Goal: Communication & Community: Share content

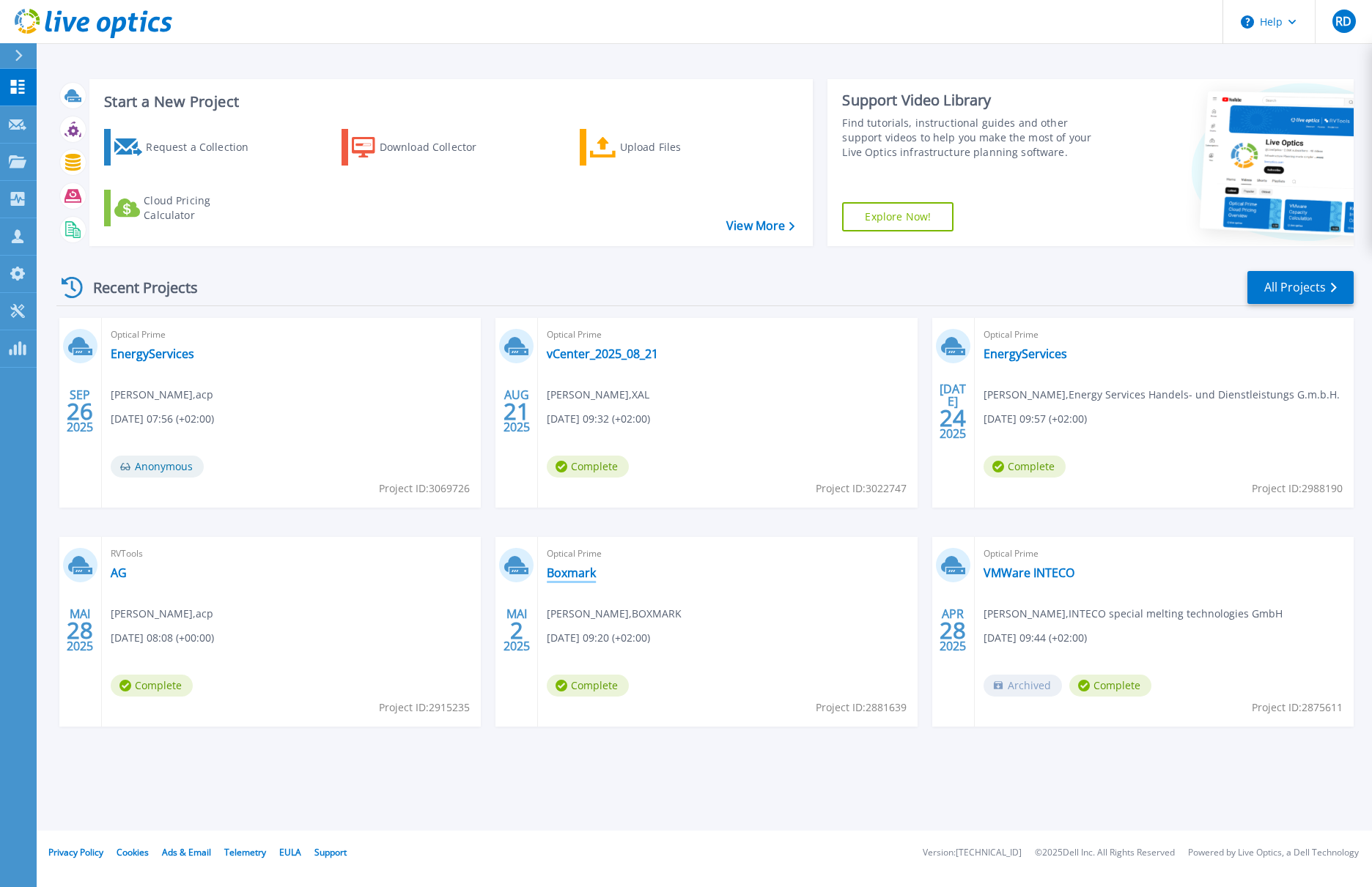
click at [566, 573] on link "Boxmark" at bounding box center [570, 573] width 49 height 15
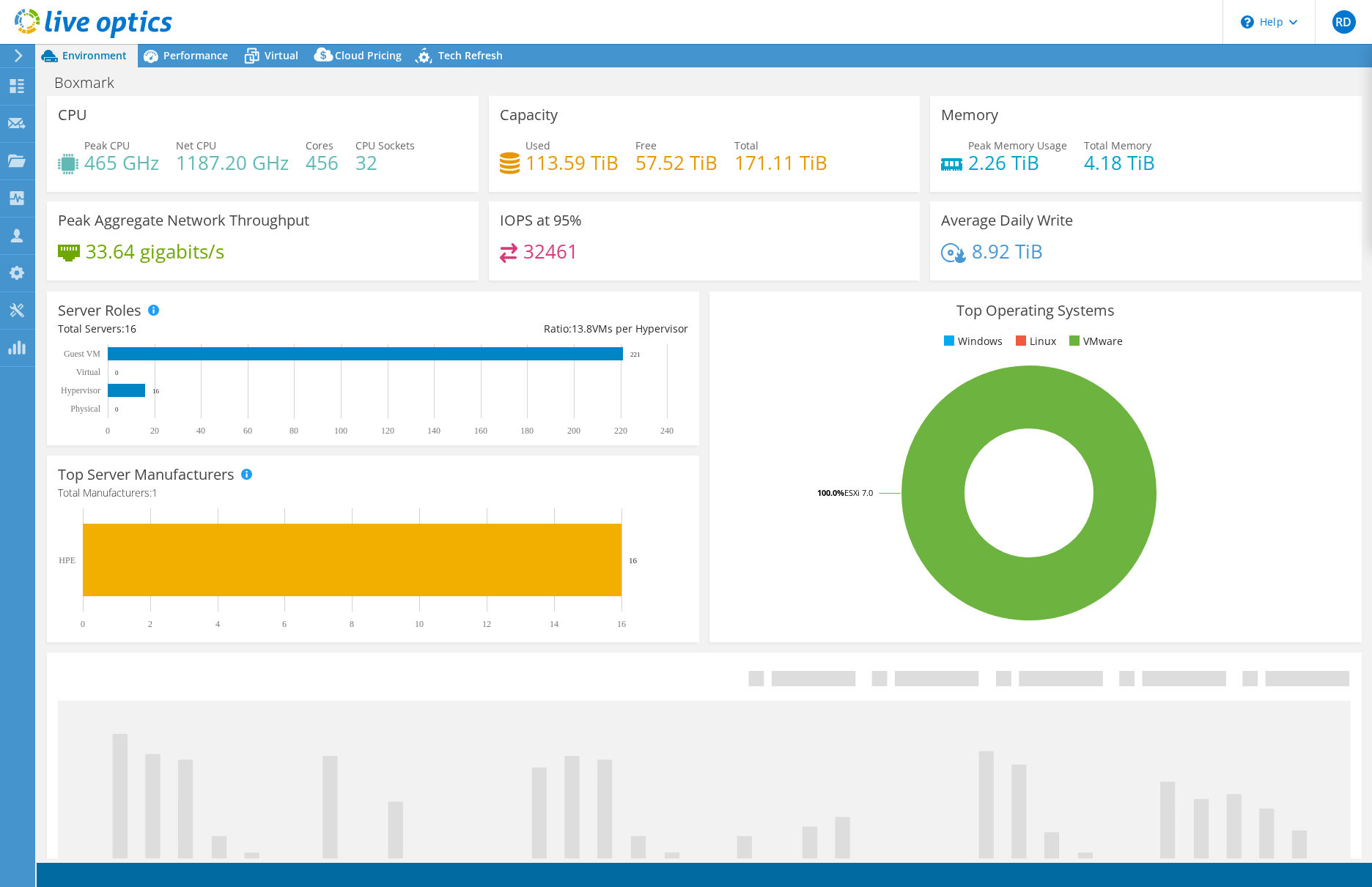
select select "USD"
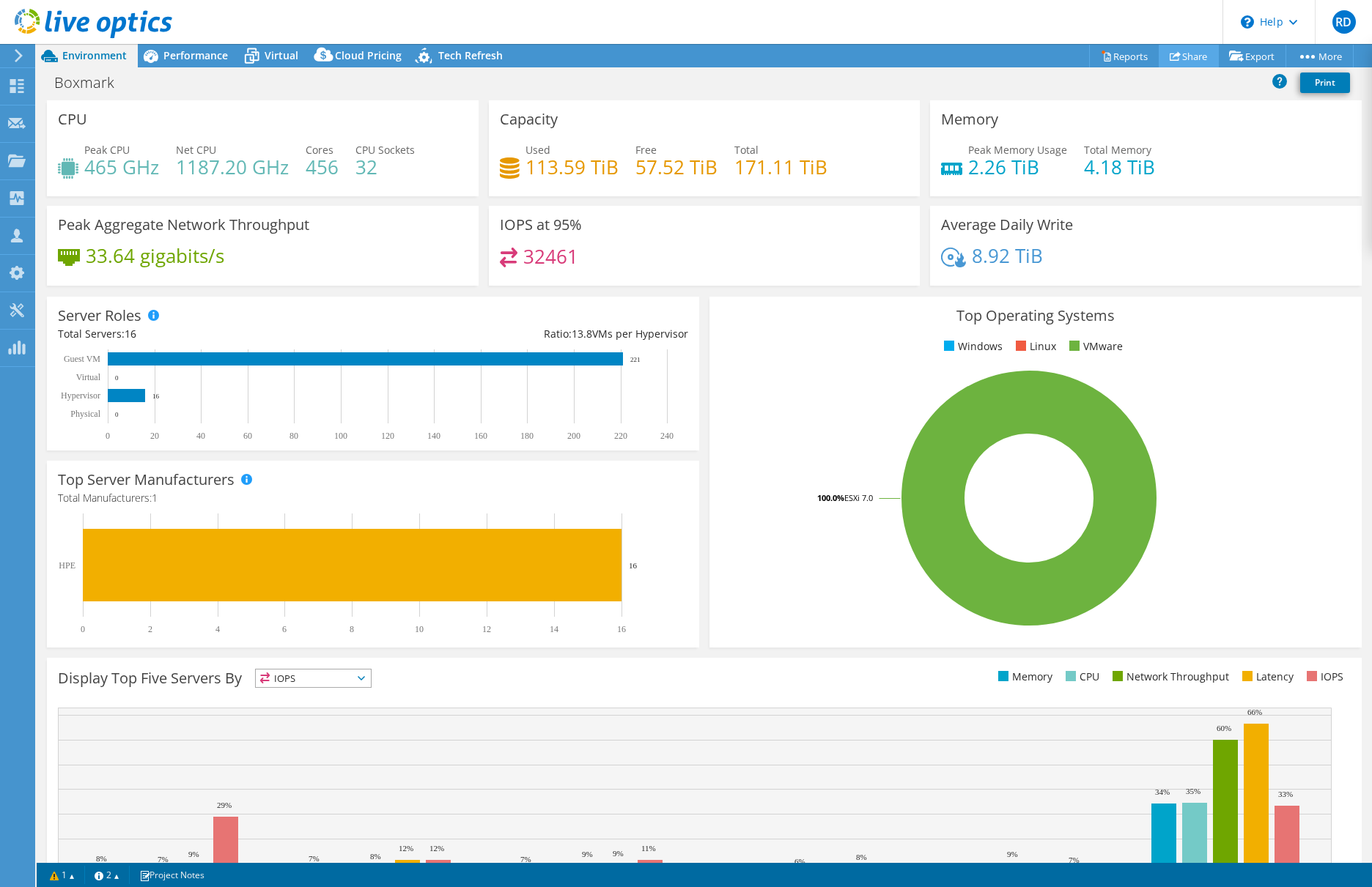
click at [1177, 53] on link "Share" at bounding box center [1189, 56] width 60 height 23
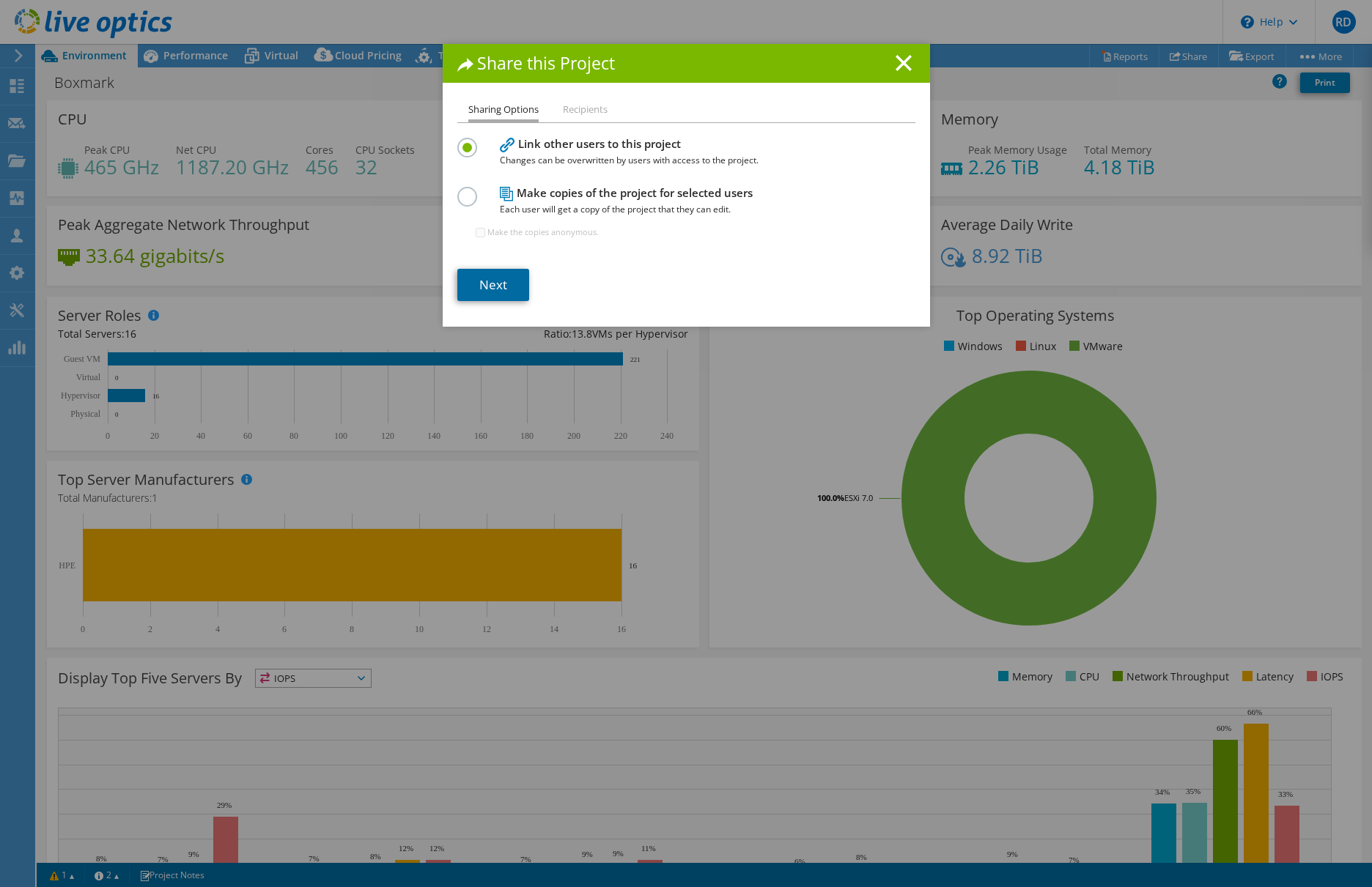
click at [490, 280] on link "Next" at bounding box center [493, 285] width 72 height 33
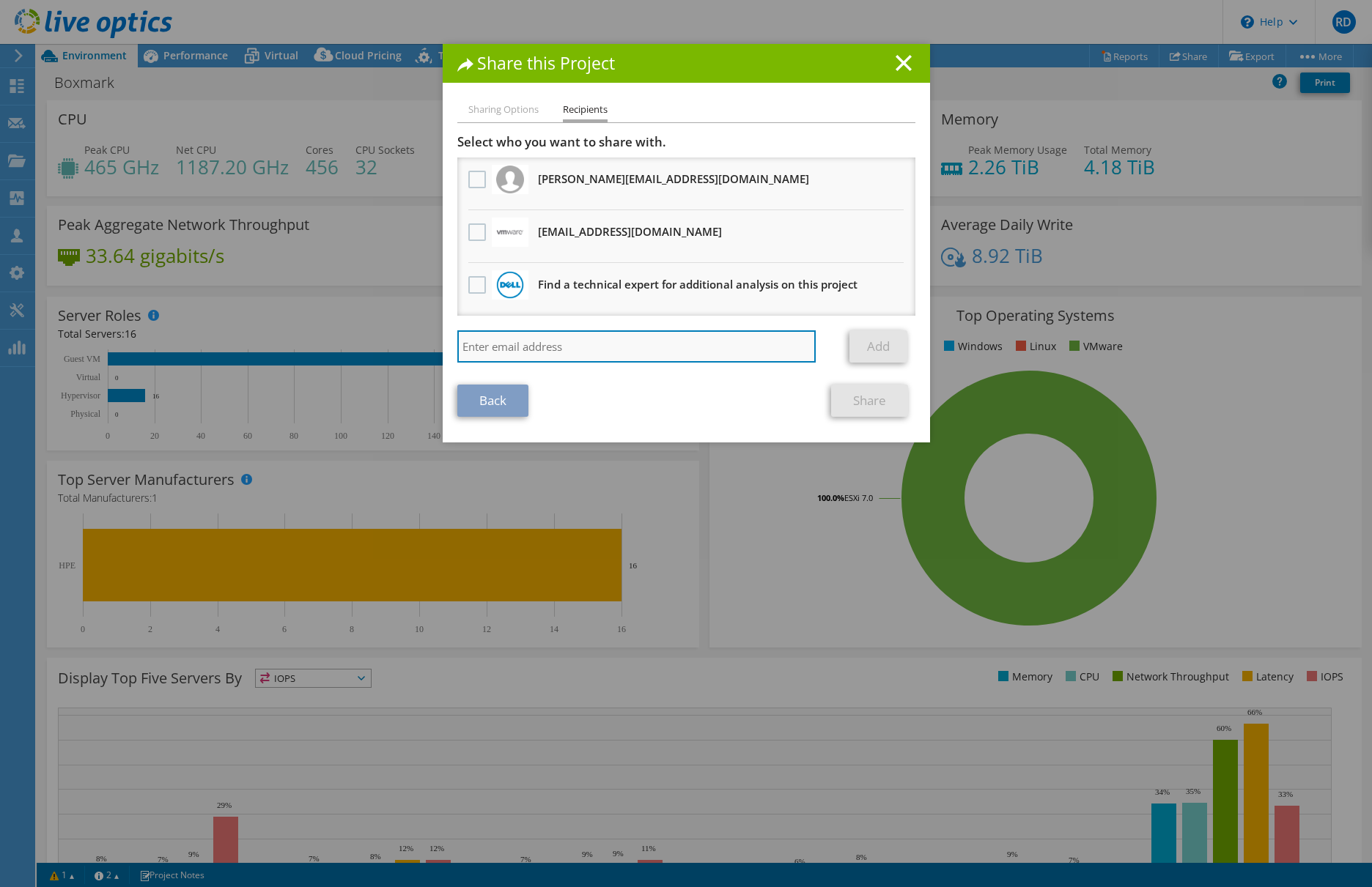
click at [521, 345] on input "search" at bounding box center [636, 347] width 359 height 33
type input "[EMAIL_ADDRESS][DOMAIN_NAME]"
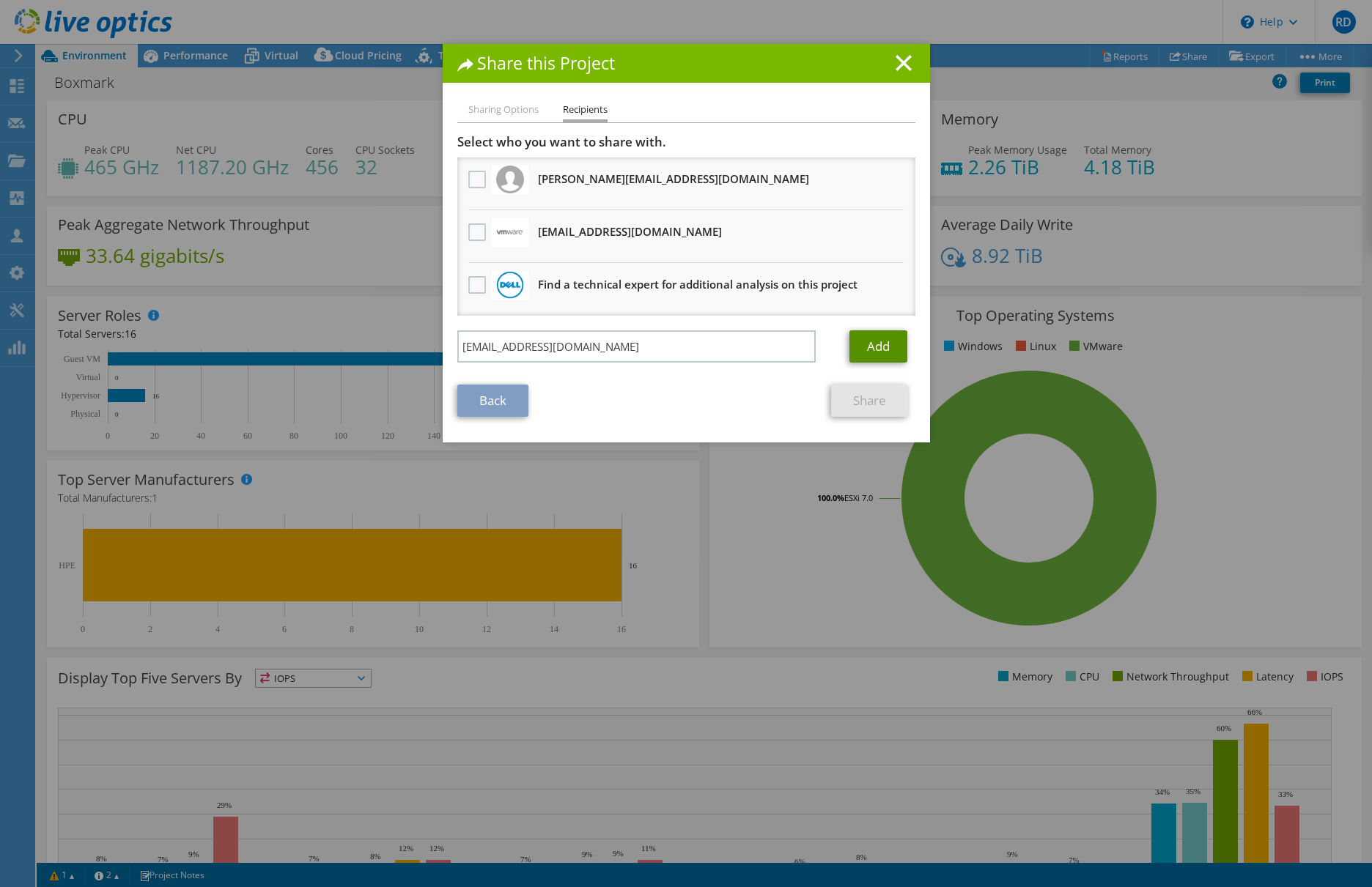
click at [871, 340] on link "Add" at bounding box center [879, 347] width 58 height 33
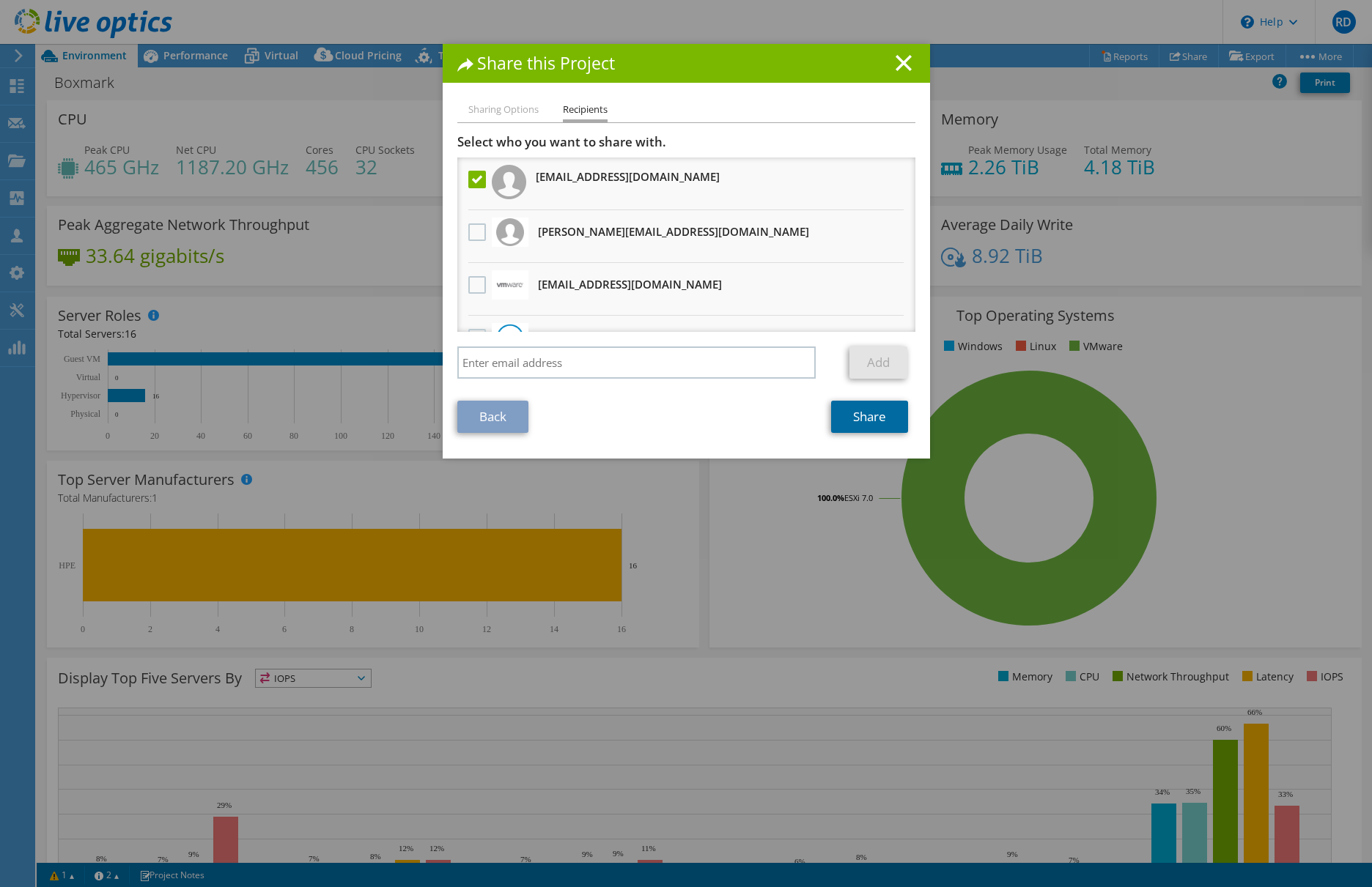
click at [852, 421] on link "Share" at bounding box center [869, 417] width 77 height 33
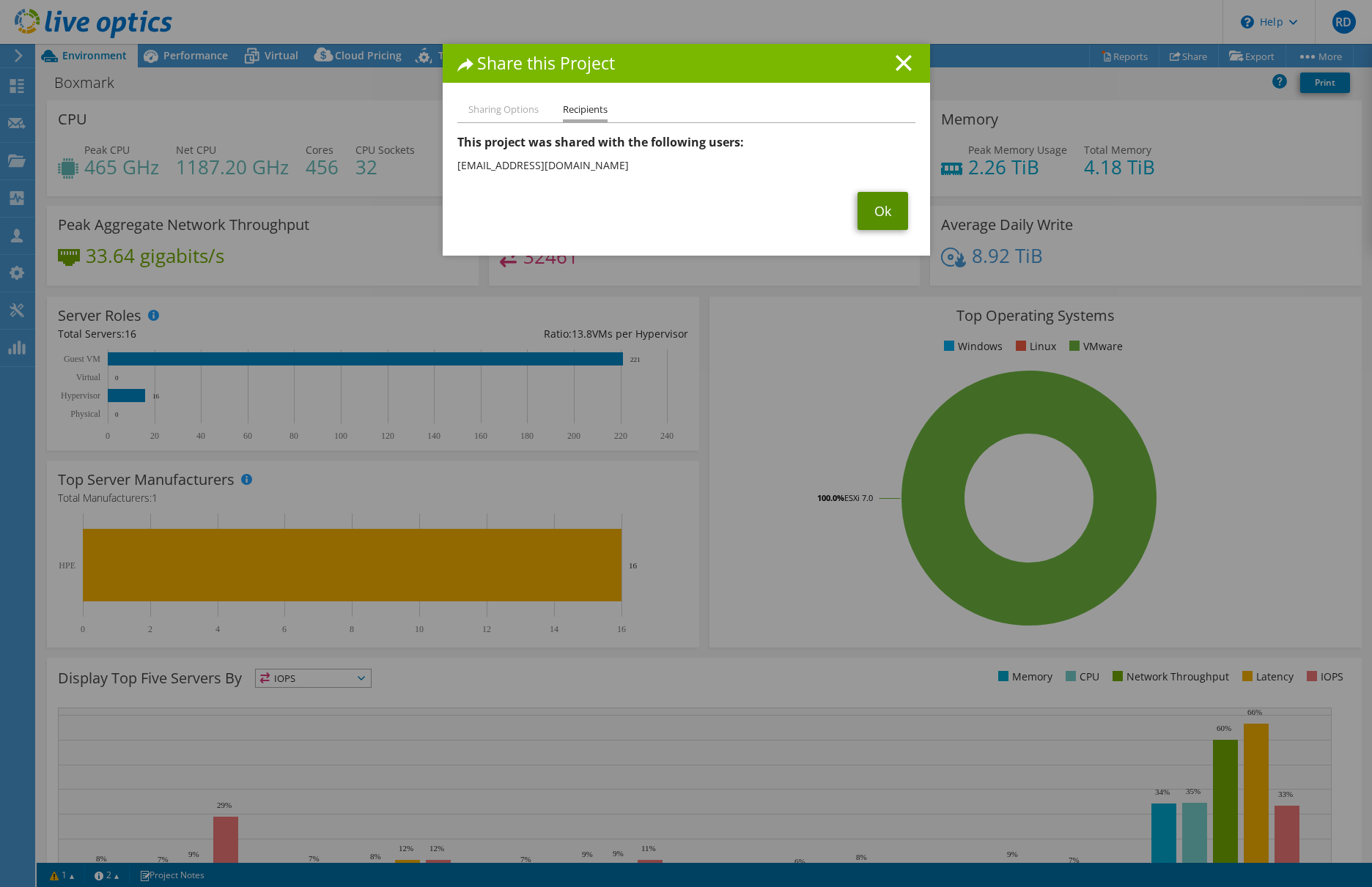
click at [866, 213] on link "Ok" at bounding box center [882, 211] width 51 height 38
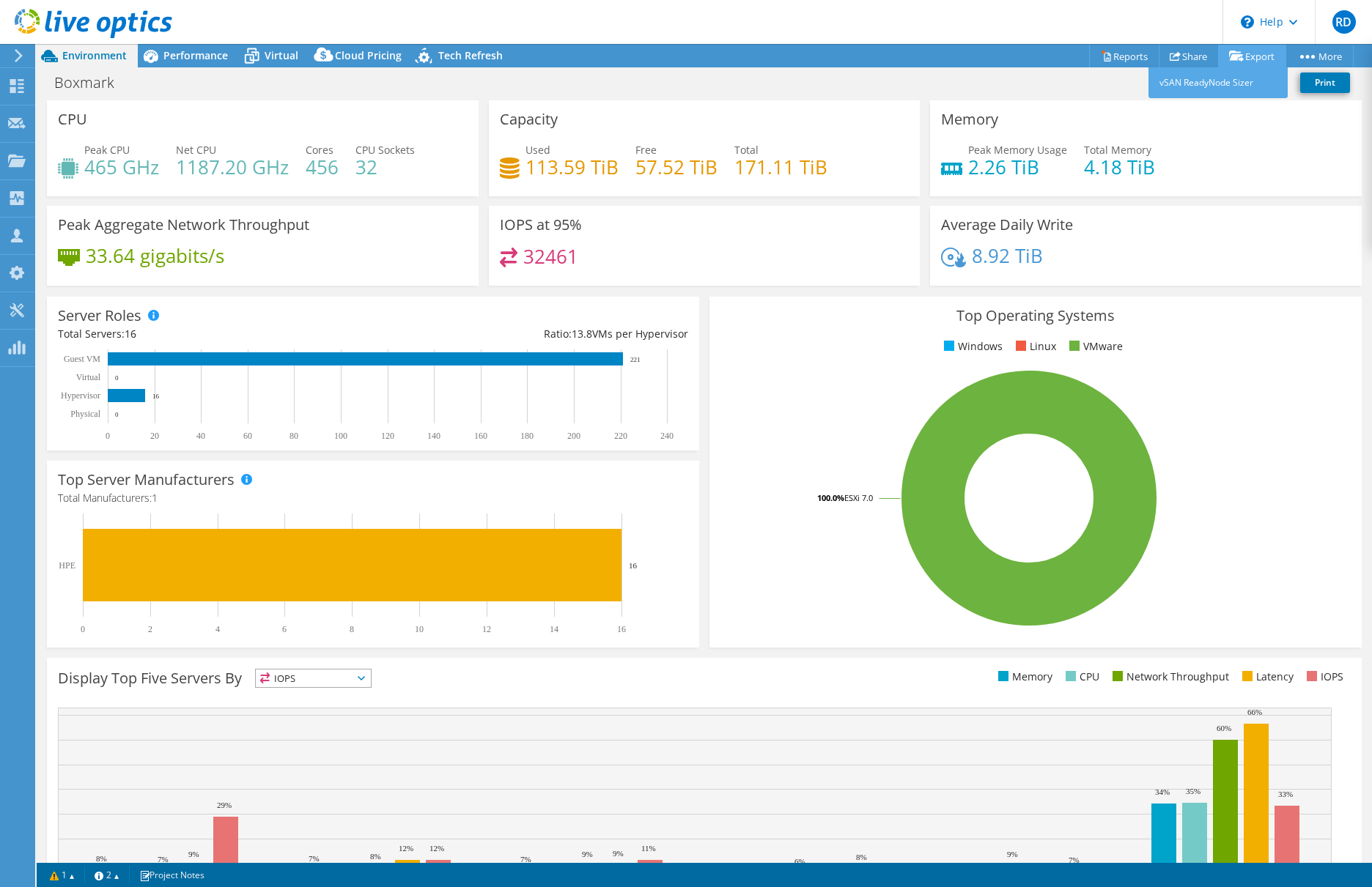
click at [1244, 55] on link "Export" at bounding box center [1252, 56] width 69 height 23
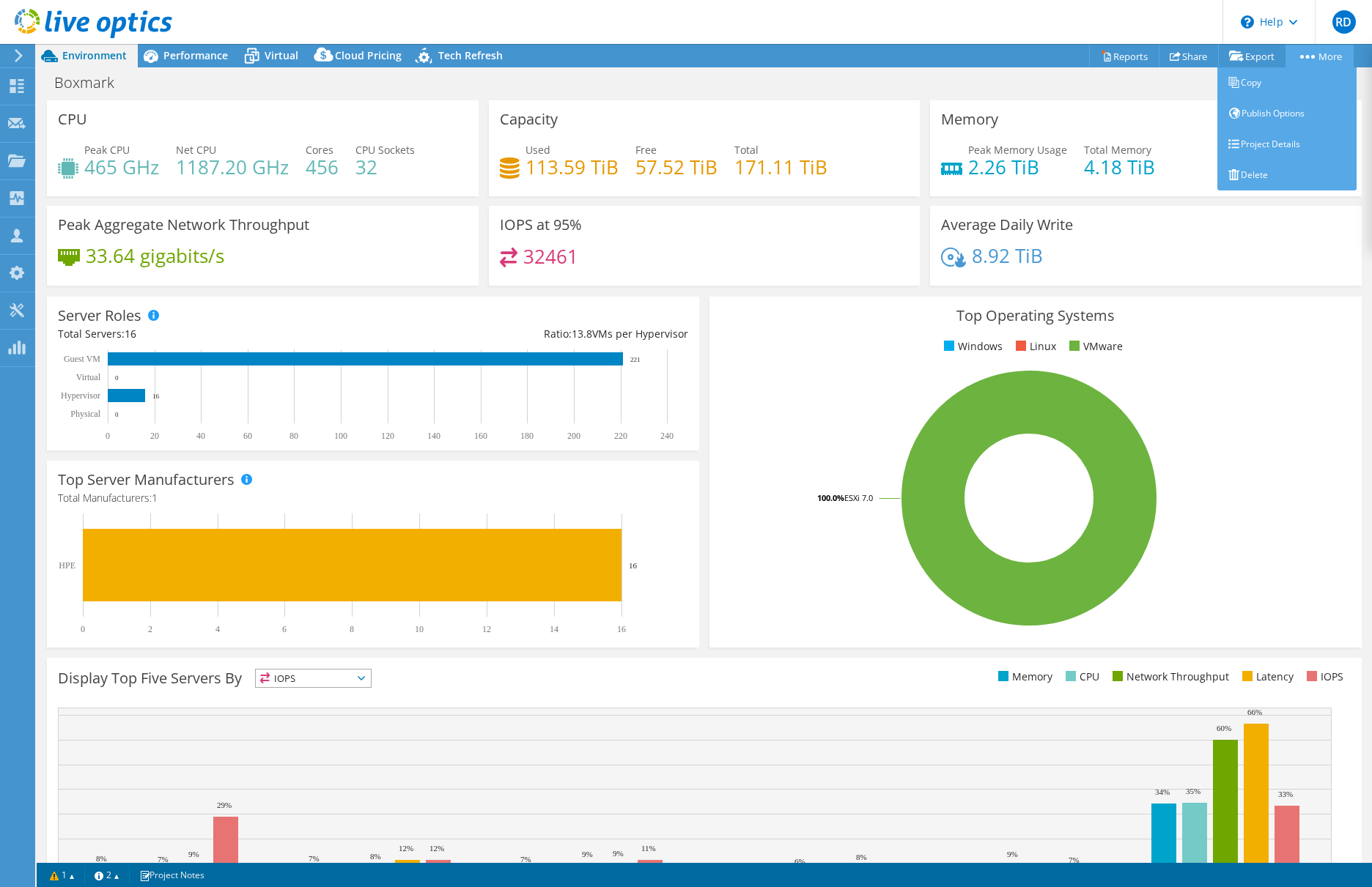
click at [1327, 54] on link "More" at bounding box center [1320, 56] width 69 height 23
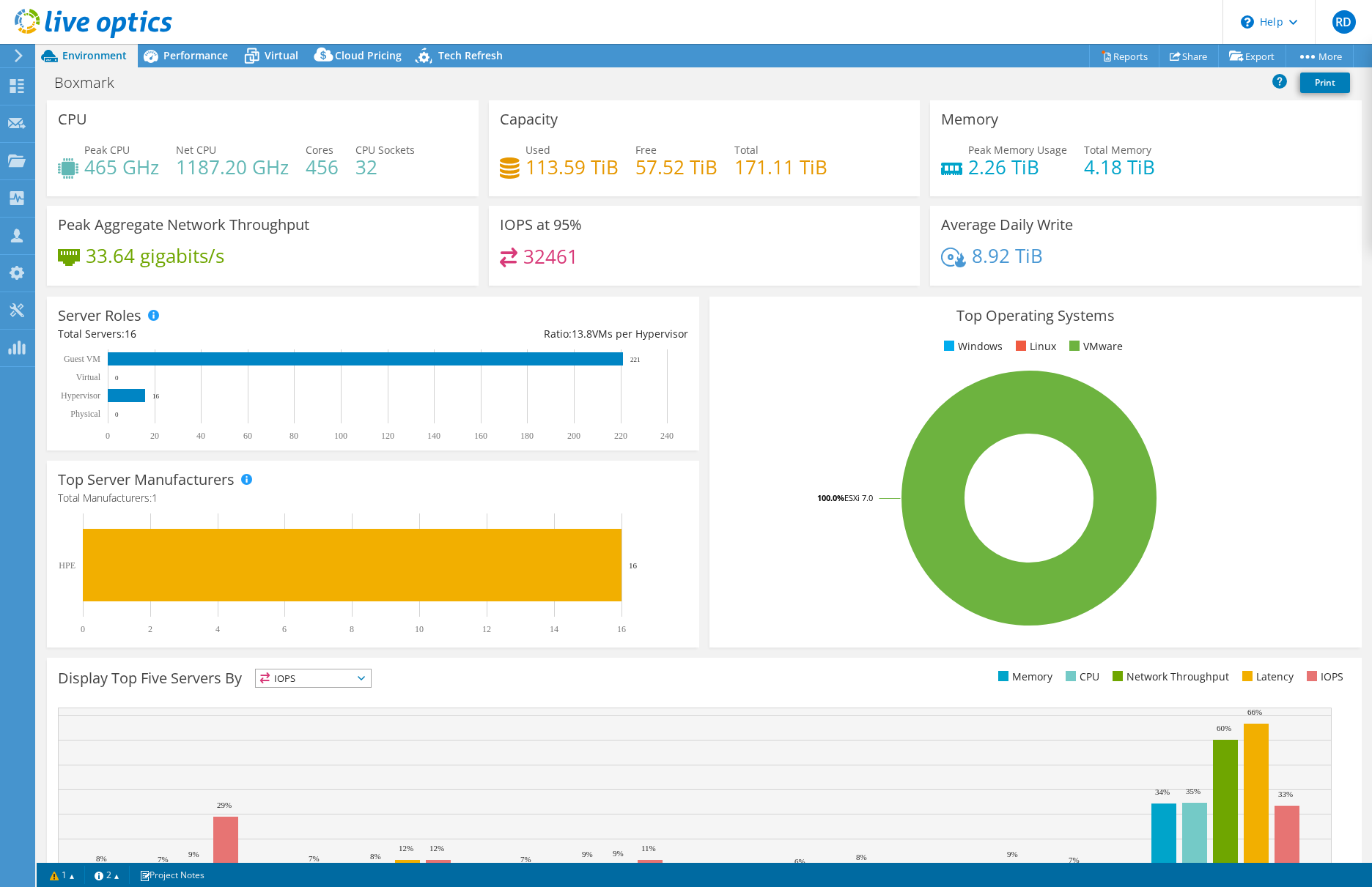
click at [1132, 92] on div "Boxmark Print" at bounding box center [704, 82] width 1335 height 27
click at [1116, 57] on link "Reports" at bounding box center [1124, 56] width 70 height 23
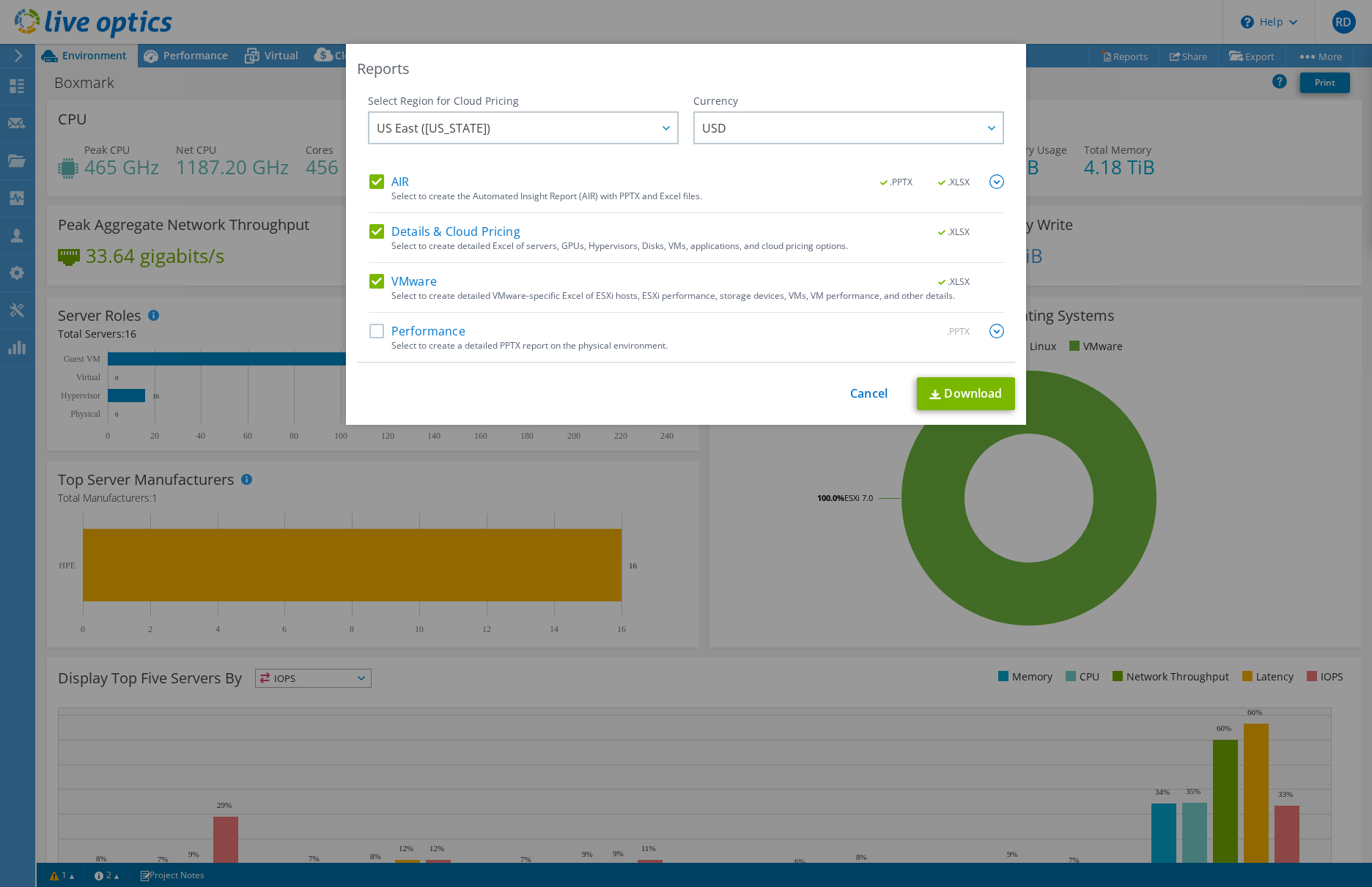
click at [369, 229] on label "Details & Cloud Pricing" at bounding box center [444, 231] width 151 height 15
click at [0, 0] on input "Details & Cloud Pricing" at bounding box center [0, 0] width 0 height 0
click at [369, 175] on label "AIR" at bounding box center [389, 182] width 39 height 15
click at [0, 0] on input "AIR" at bounding box center [0, 0] width 0 height 0
click at [373, 231] on label "Details & Cloud Pricing" at bounding box center [444, 231] width 151 height 15
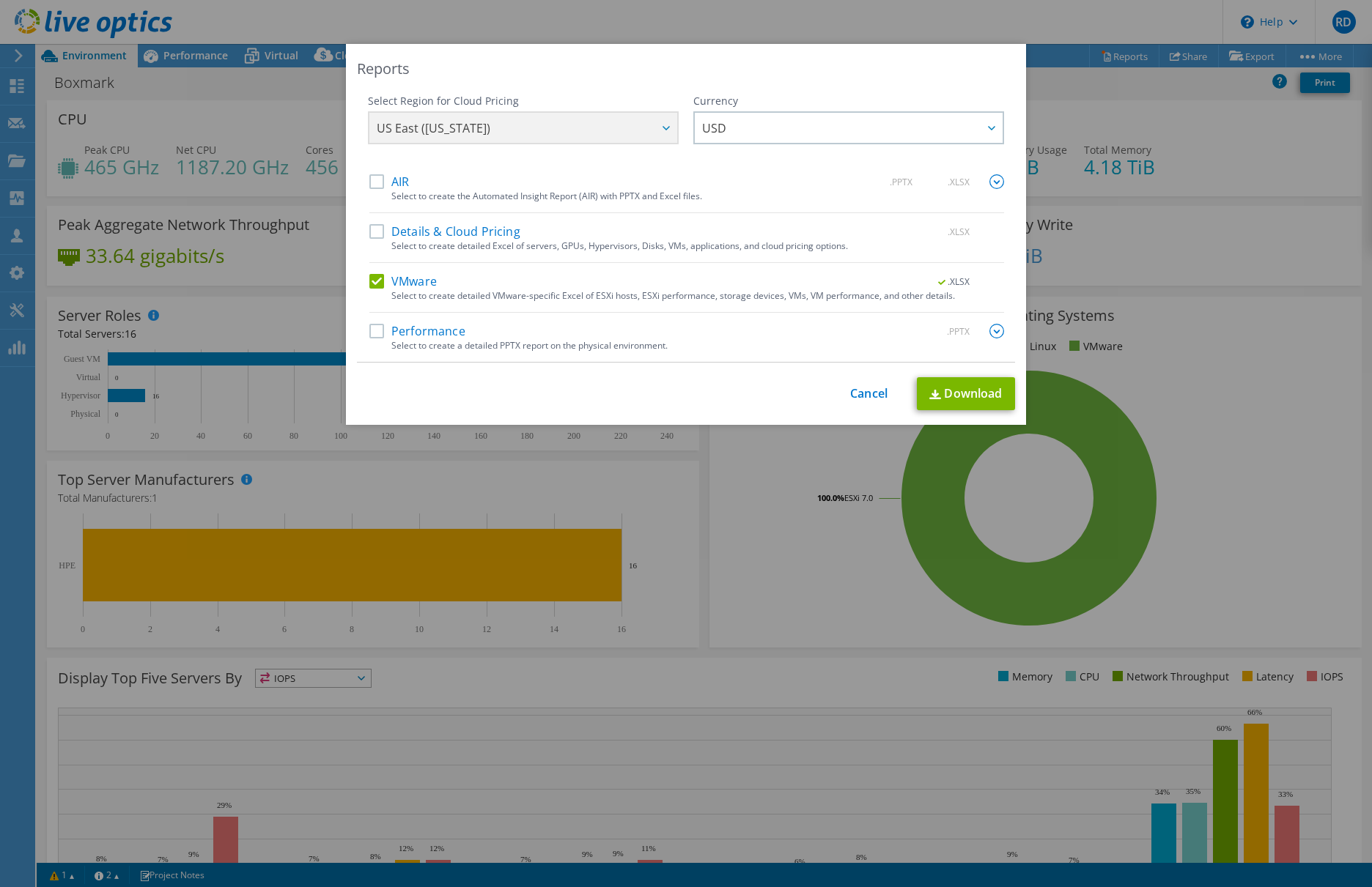
click at [0, 0] on input "Details & Cloud Pricing" at bounding box center [0, 0] width 0 height 0
click at [957, 401] on link "Download" at bounding box center [965, 394] width 98 height 33
click at [862, 396] on link "Cancel" at bounding box center [869, 394] width 38 height 14
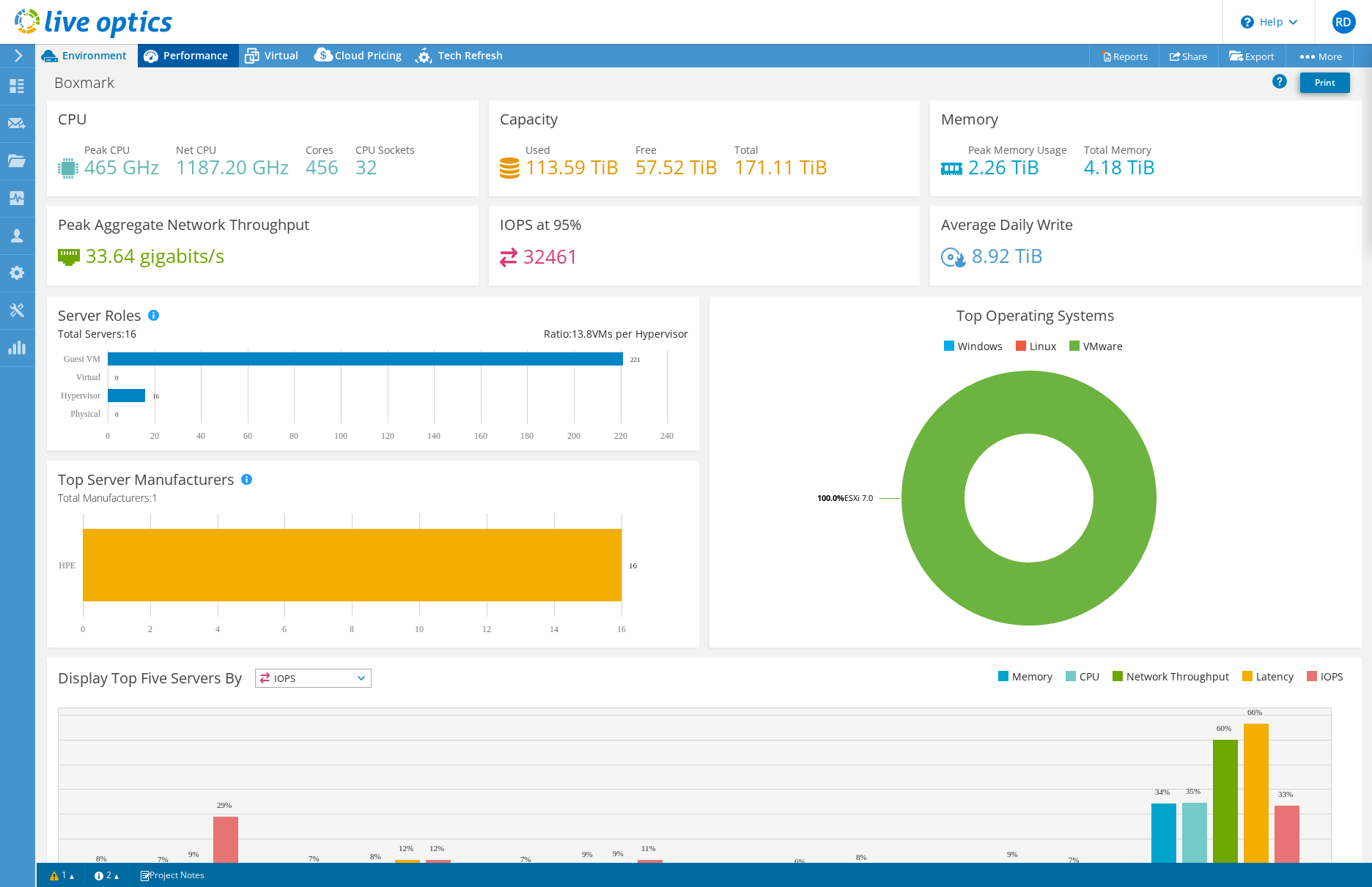
click at [185, 55] on span "Performance" at bounding box center [195, 55] width 64 height 14
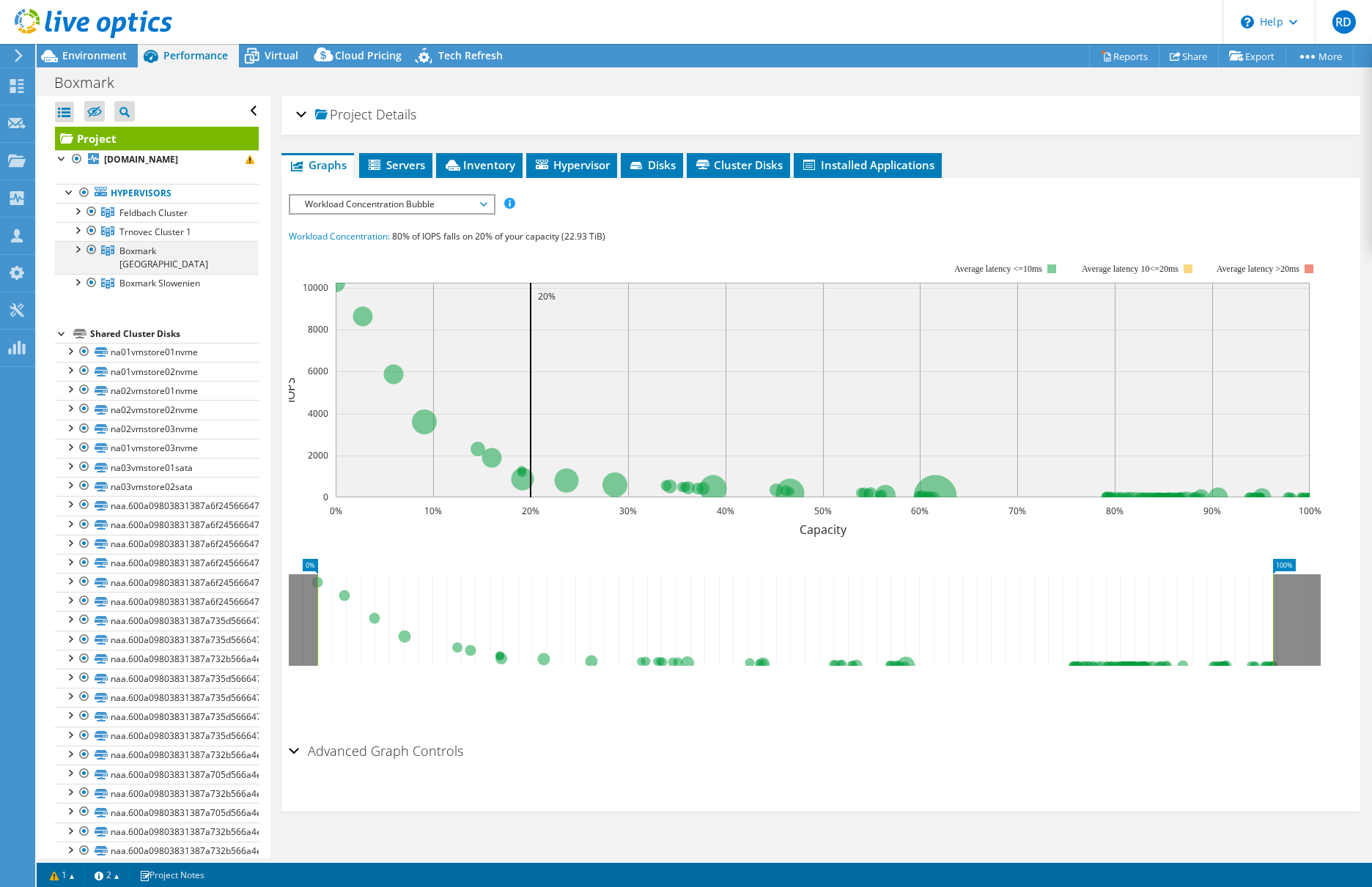
click at [75, 253] on div at bounding box center [76, 248] width 15 height 15
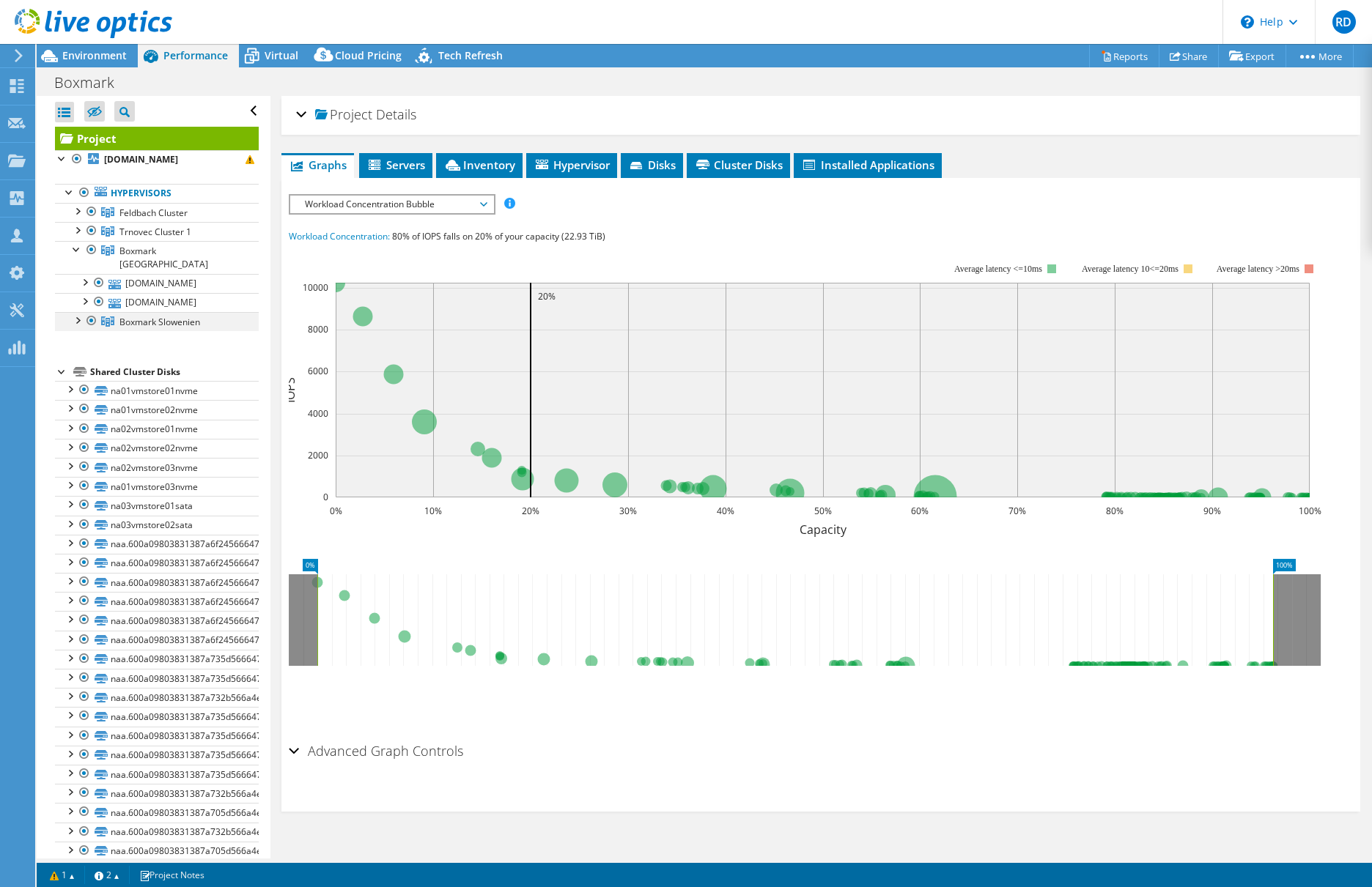
click at [79, 313] on div at bounding box center [76, 319] width 15 height 15
click at [85, 331] on div at bounding box center [84, 338] width 15 height 15
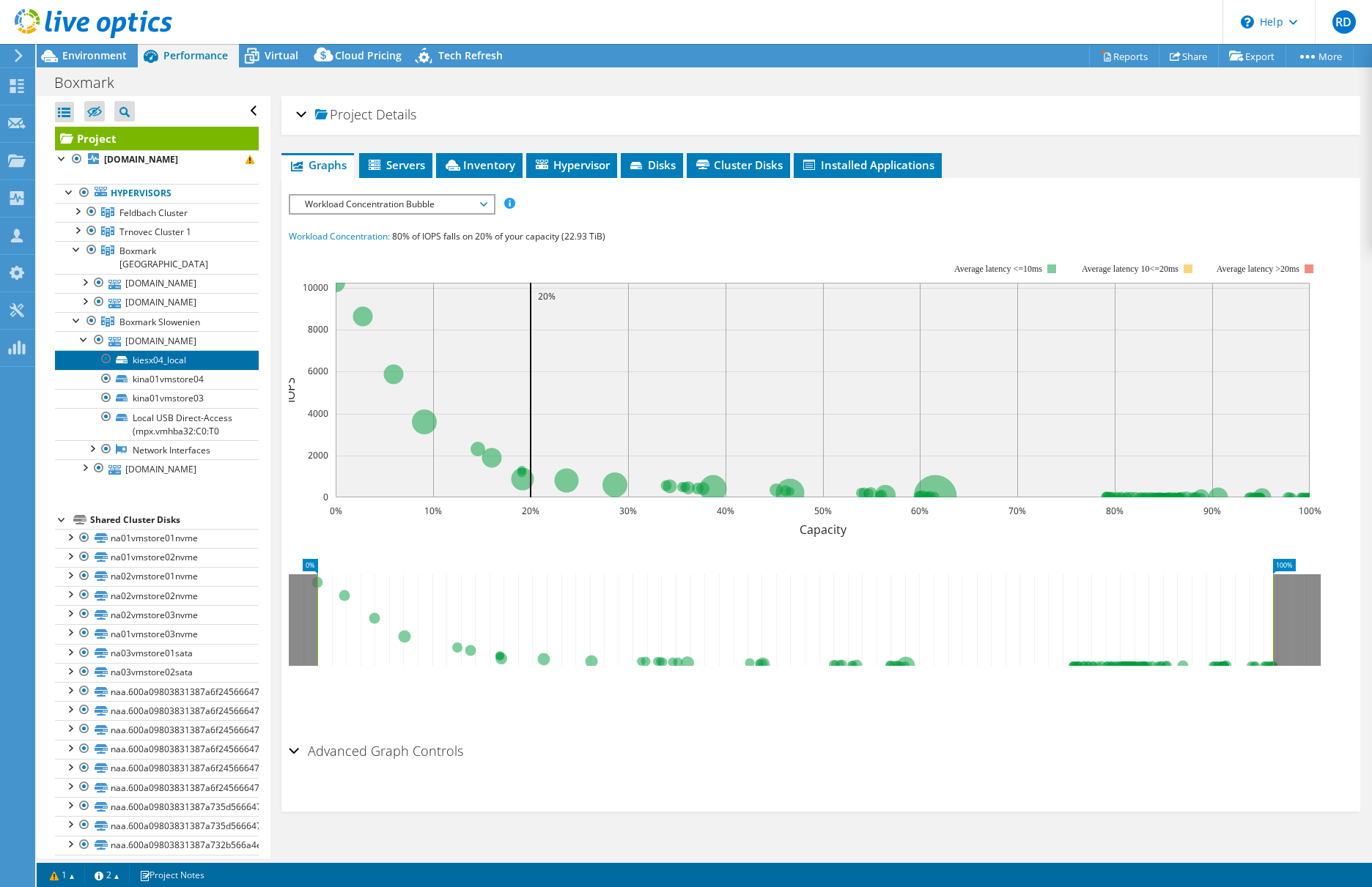
click at [141, 350] on link "kiesx04_local" at bounding box center [157, 360] width 204 height 19
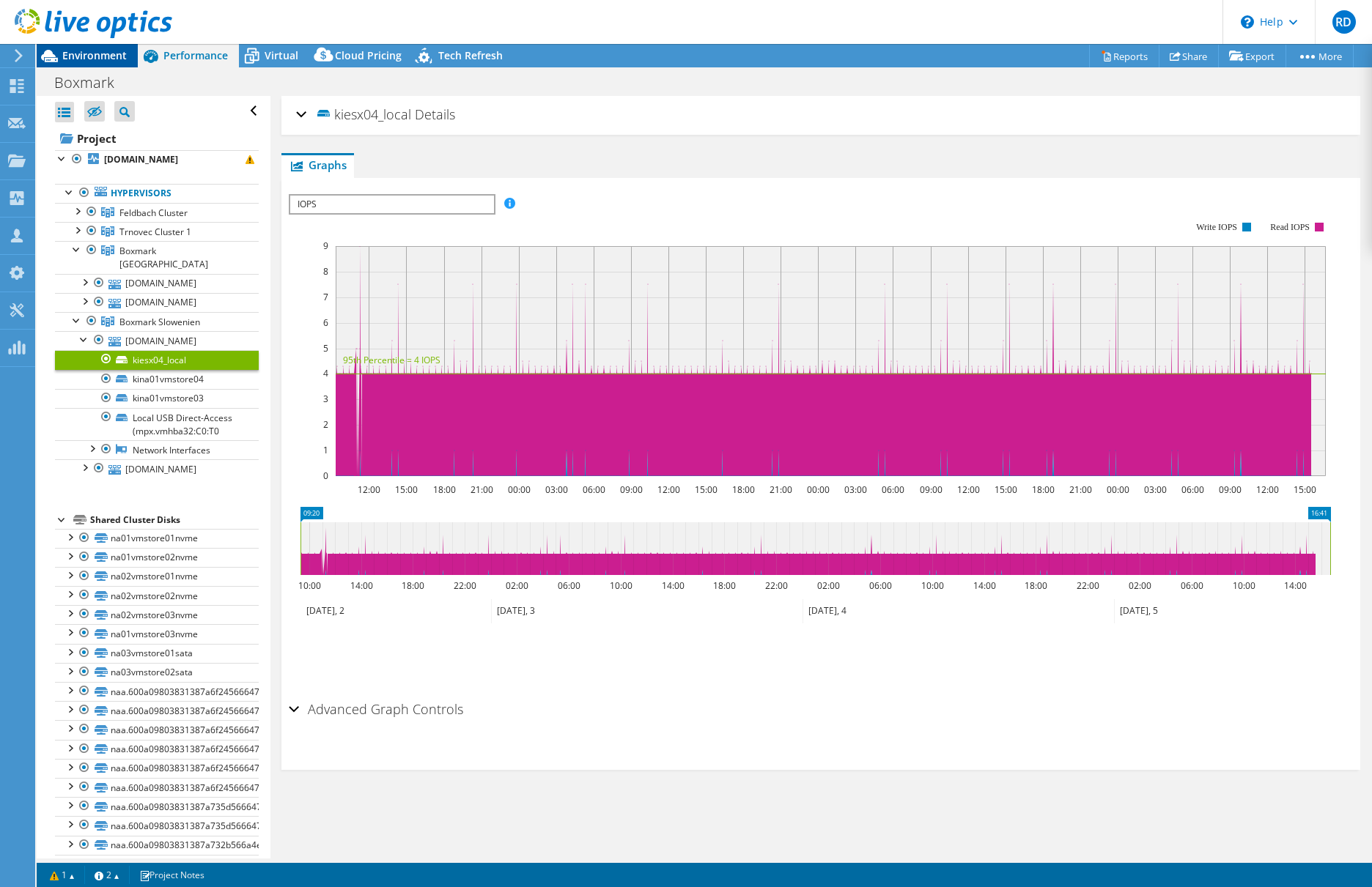
click at [110, 53] on span "Environment" at bounding box center [94, 55] width 64 height 14
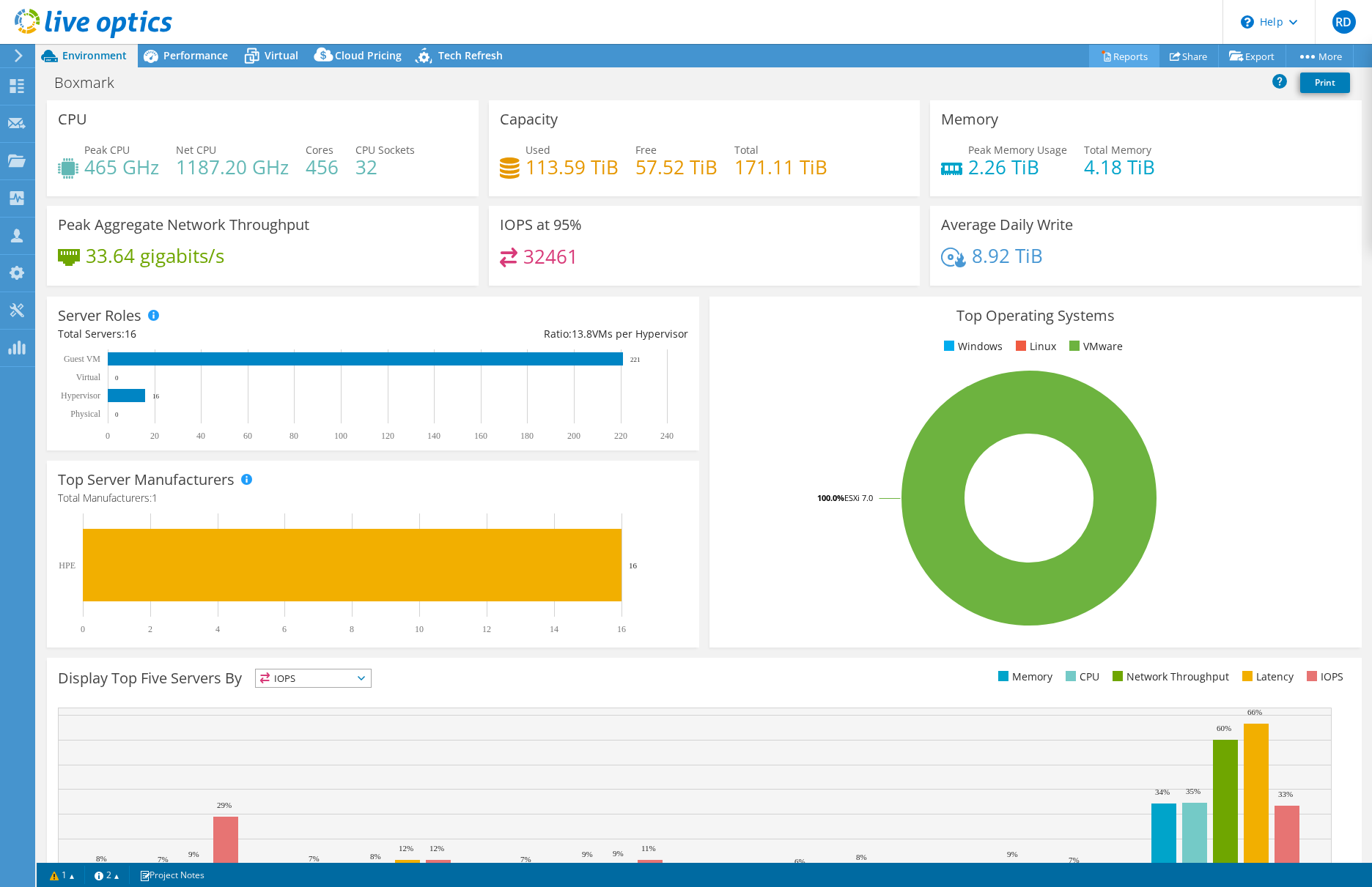
click at [1105, 51] on link "Reports" at bounding box center [1124, 56] width 70 height 23
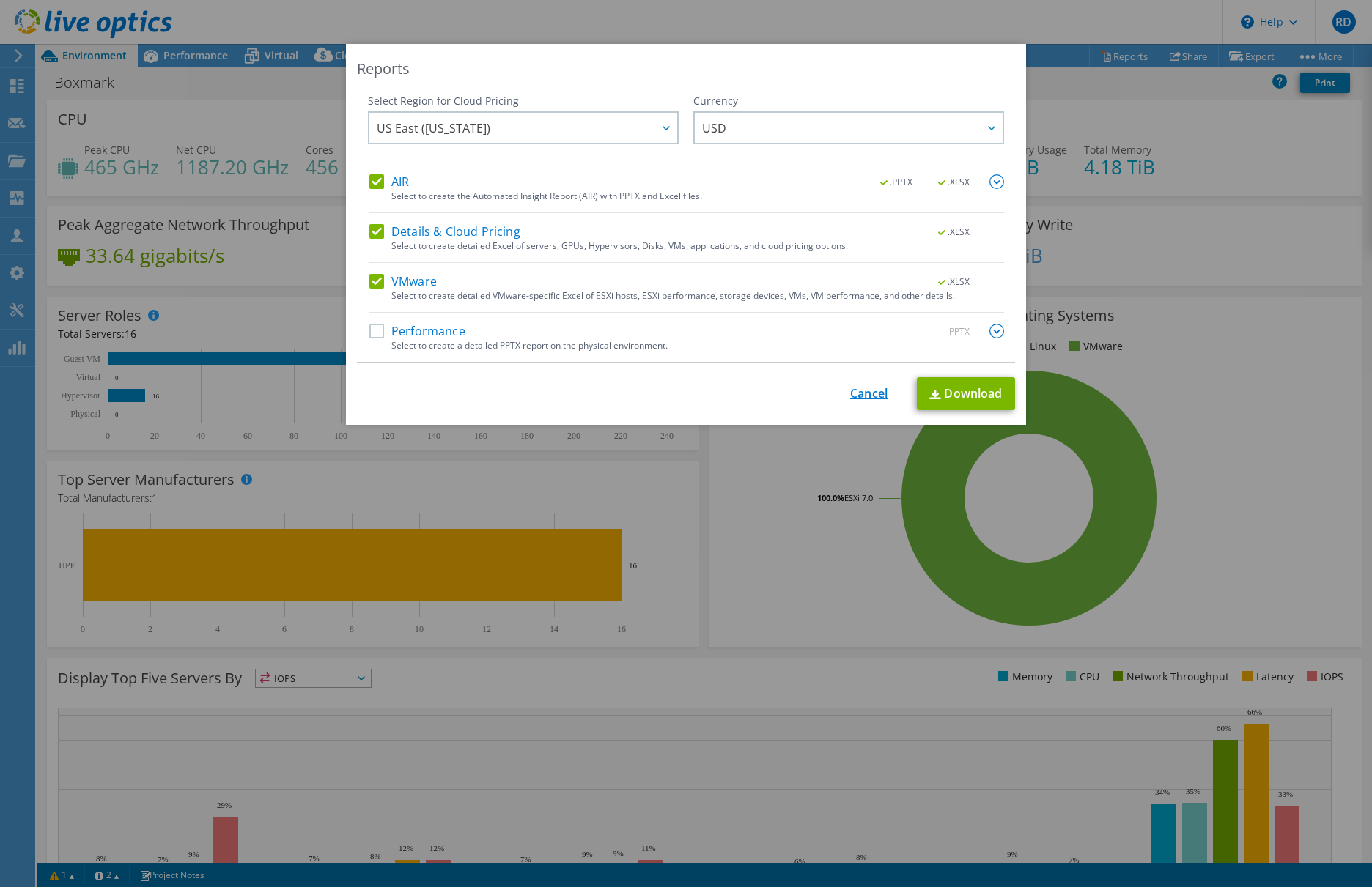
click at [851, 392] on link "Cancel" at bounding box center [869, 394] width 38 height 14
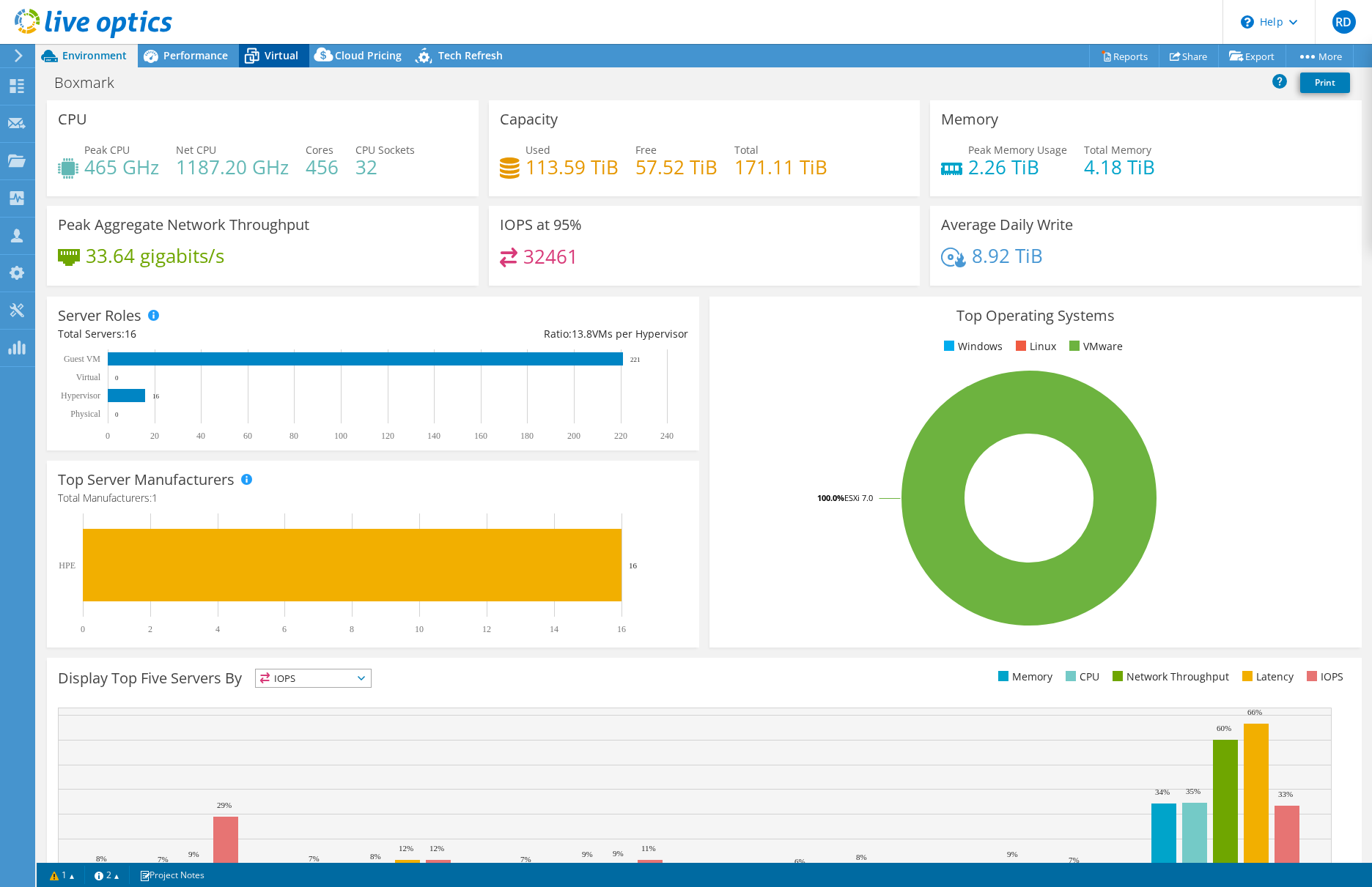
click at [276, 52] on span "Virtual" at bounding box center [281, 55] width 33 height 14
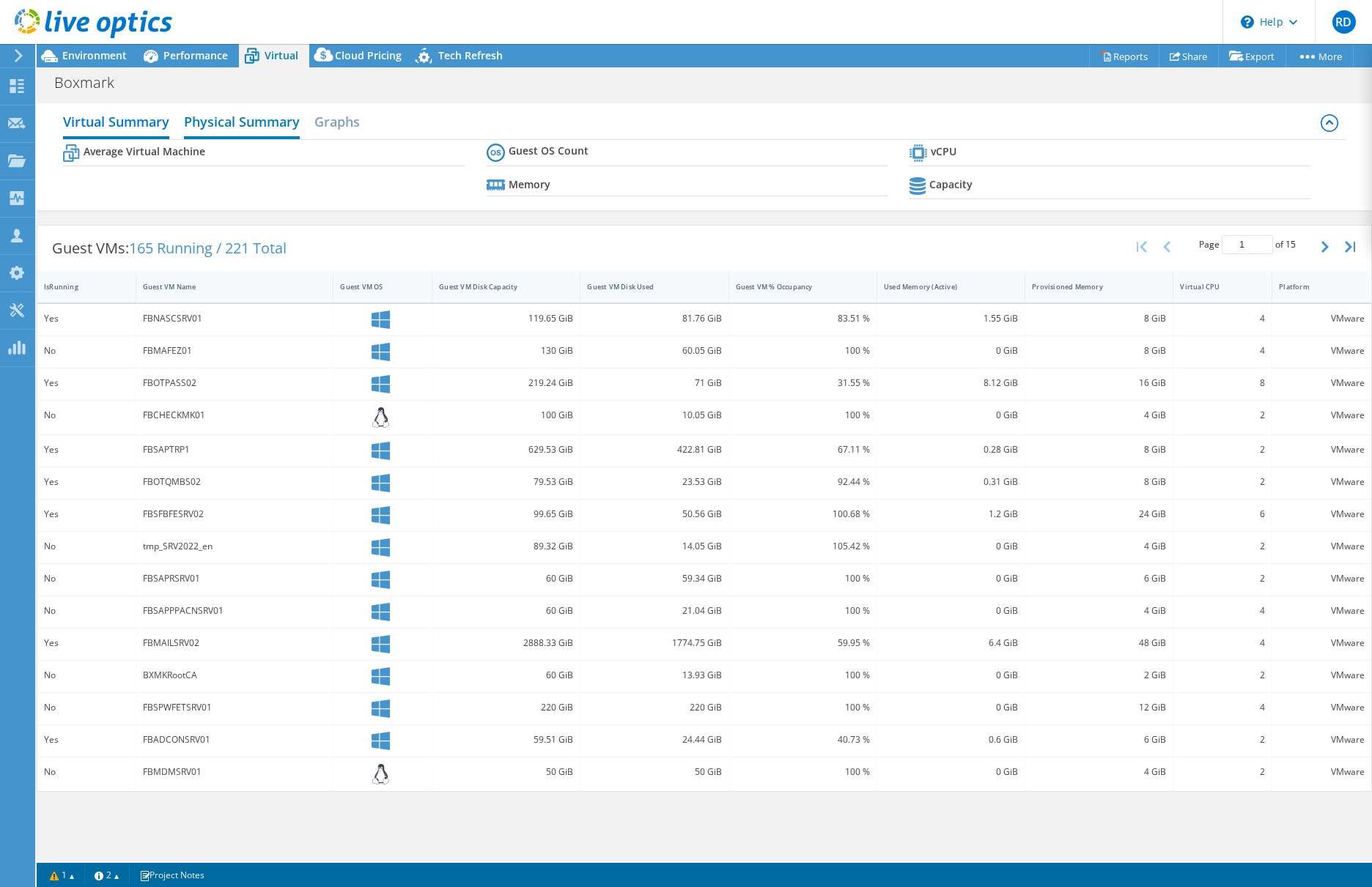
click at [246, 123] on h2 "Physical Summary" at bounding box center [242, 123] width 116 height 33
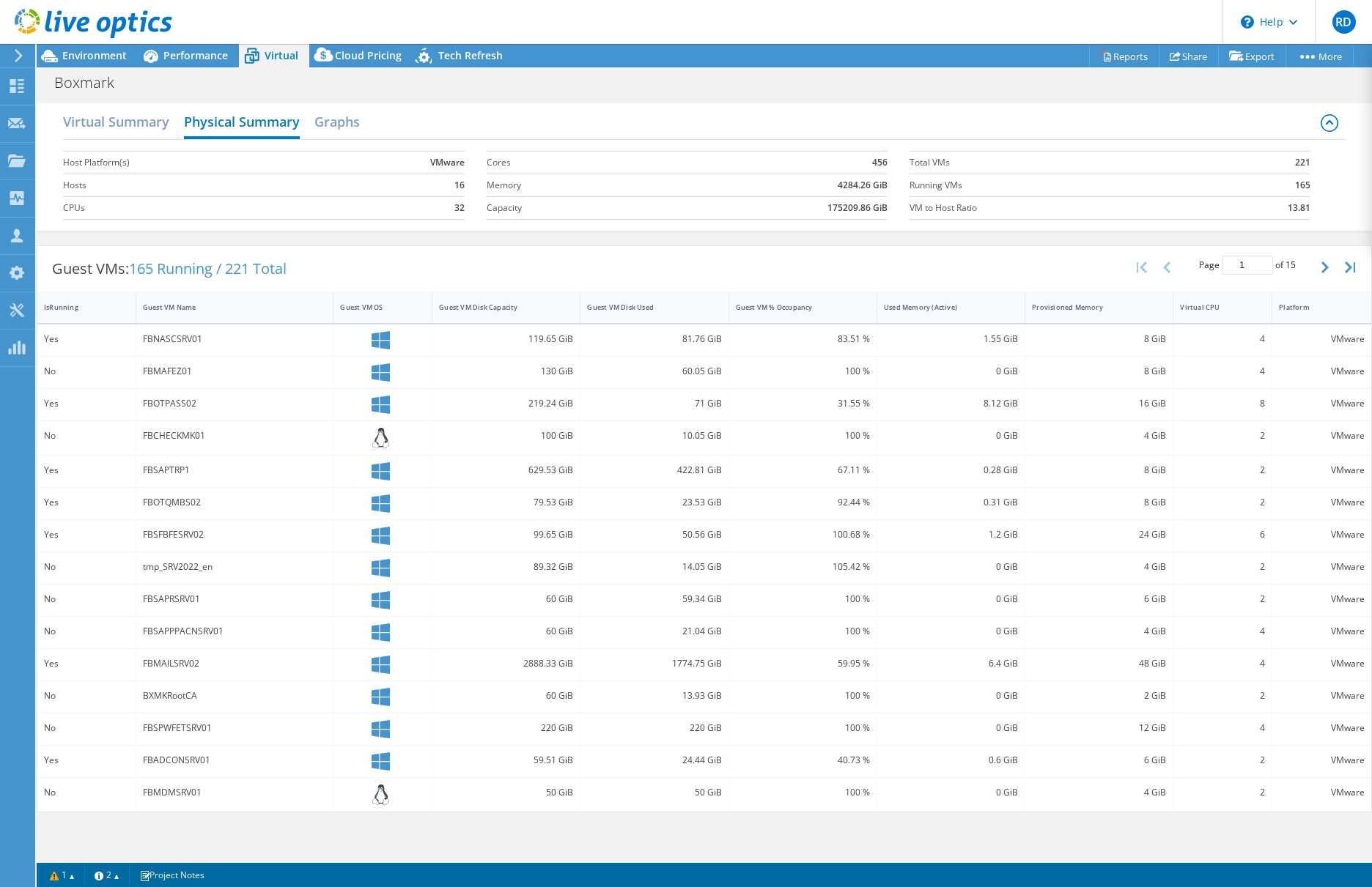
click at [242, 126] on h2 "Physical Summary" at bounding box center [242, 123] width 116 height 33
click at [126, 125] on h2 "Virtual Summary" at bounding box center [116, 123] width 106 height 33
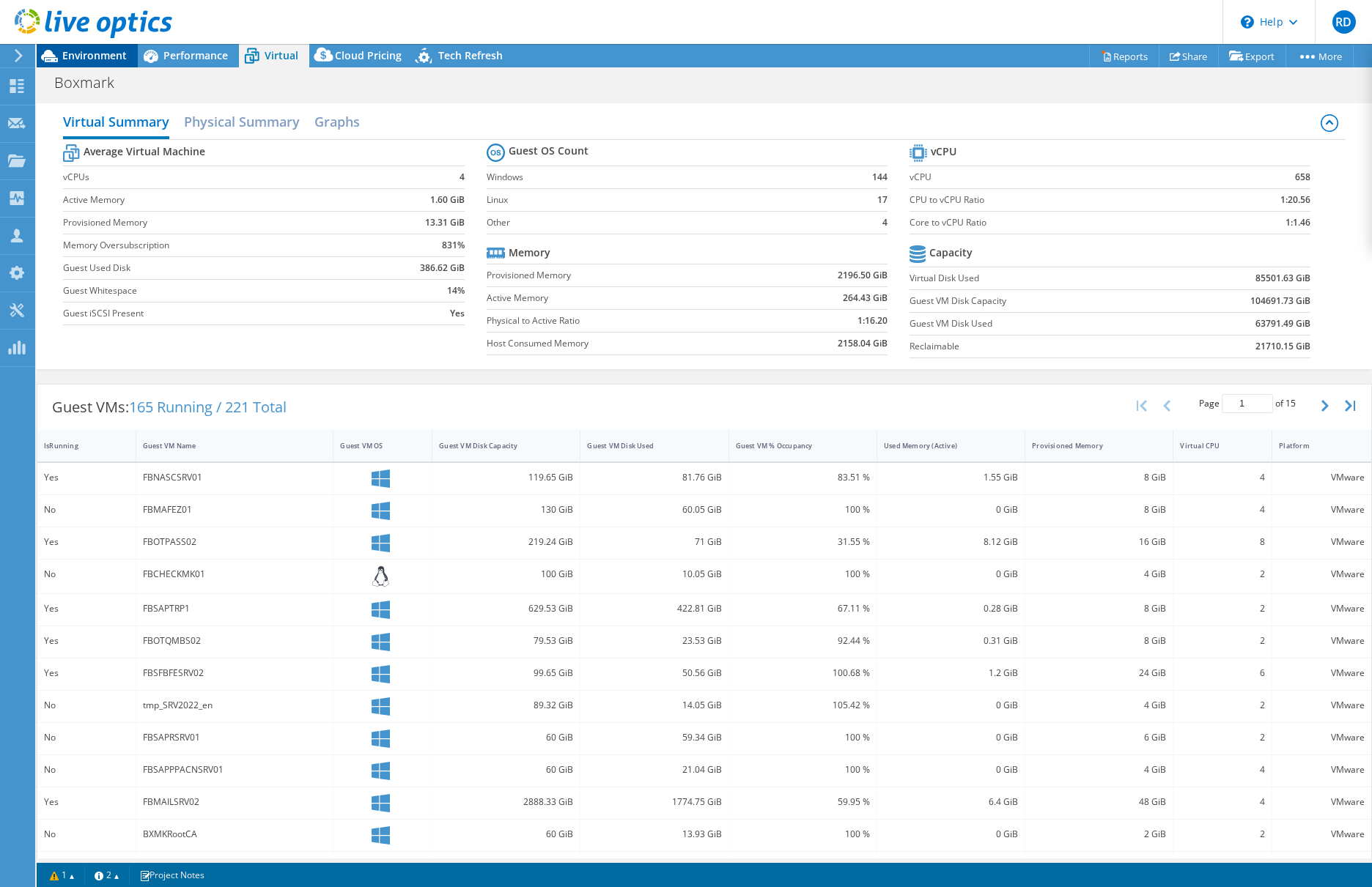
click at [97, 51] on span "Environment" at bounding box center [94, 55] width 64 height 14
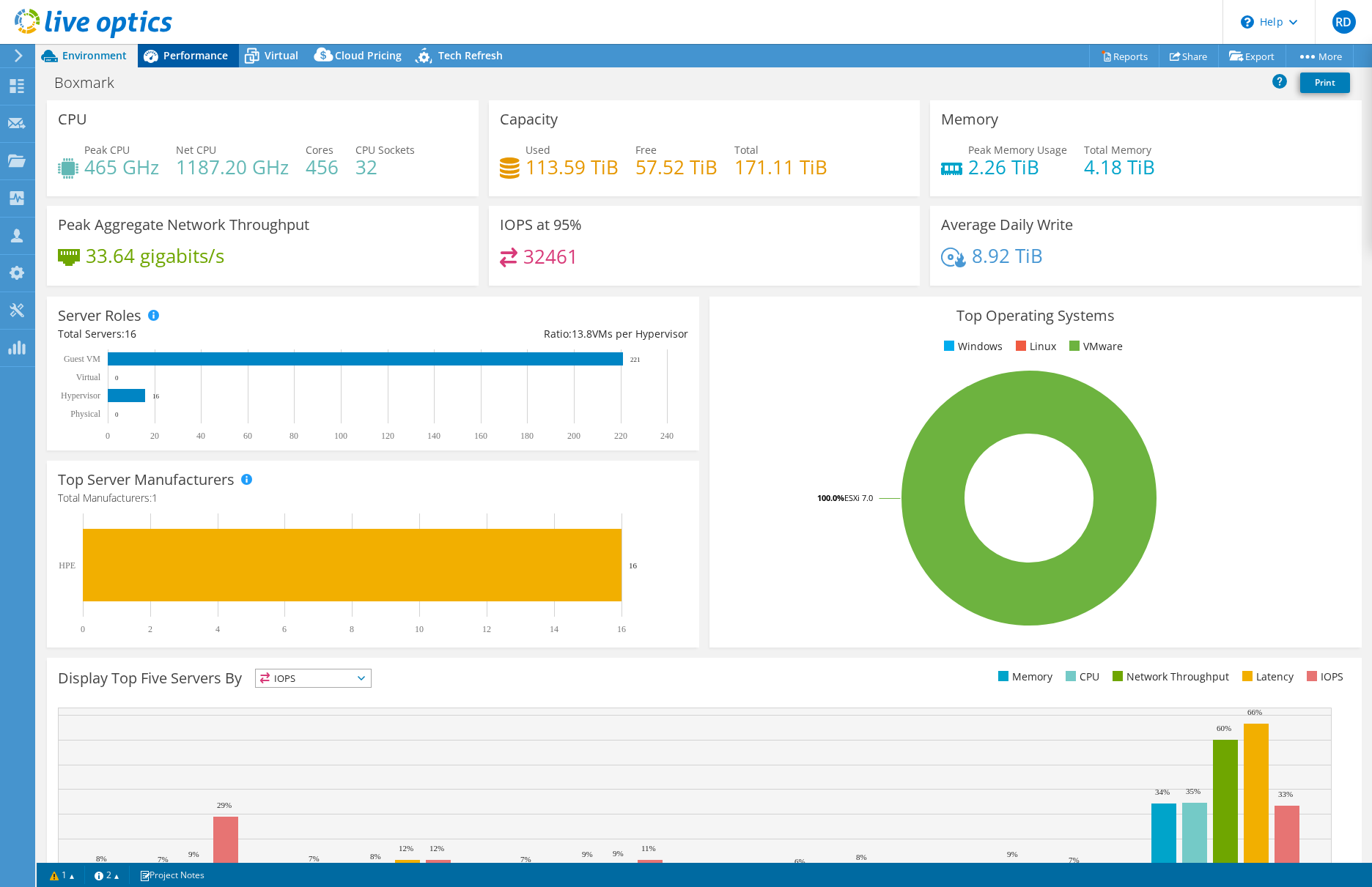
click at [170, 49] on span "Performance" at bounding box center [195, 55] width 64 height 14
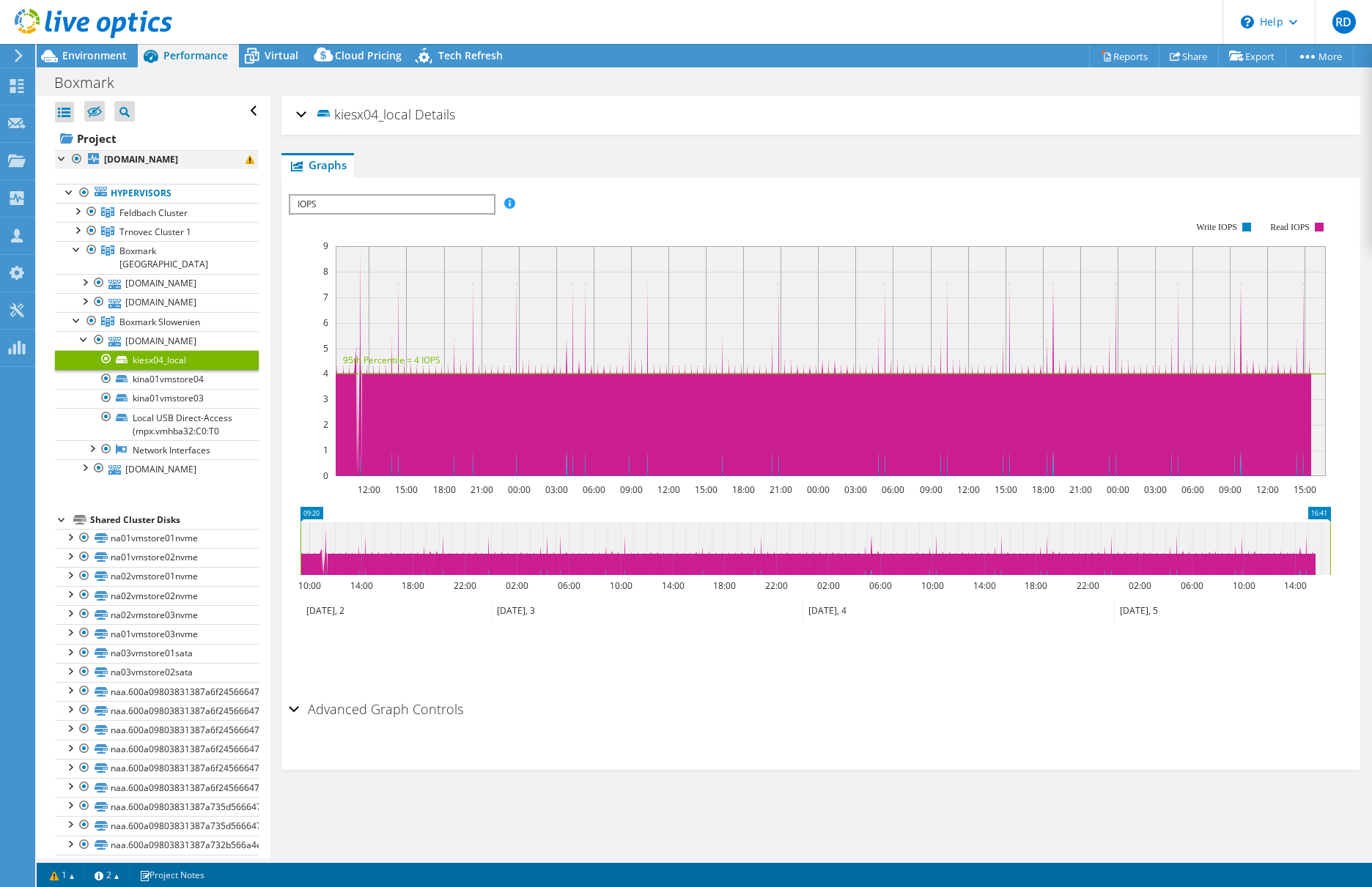
click at [61, 160] on div at bounding box center [62, 157] width 15 height 15
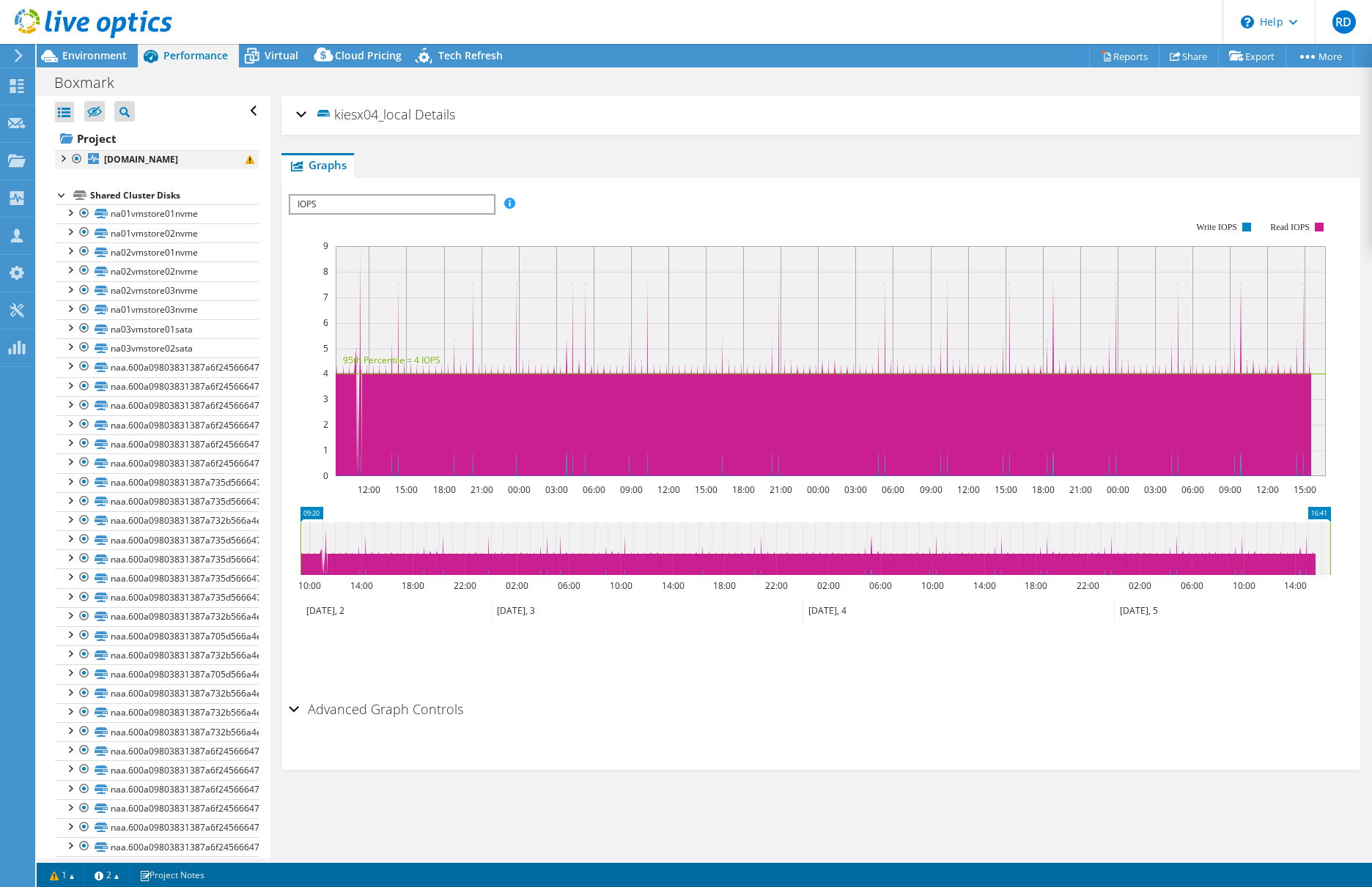
click at [61, 160] on div at bounding box center [62, 157] width 15 height 15
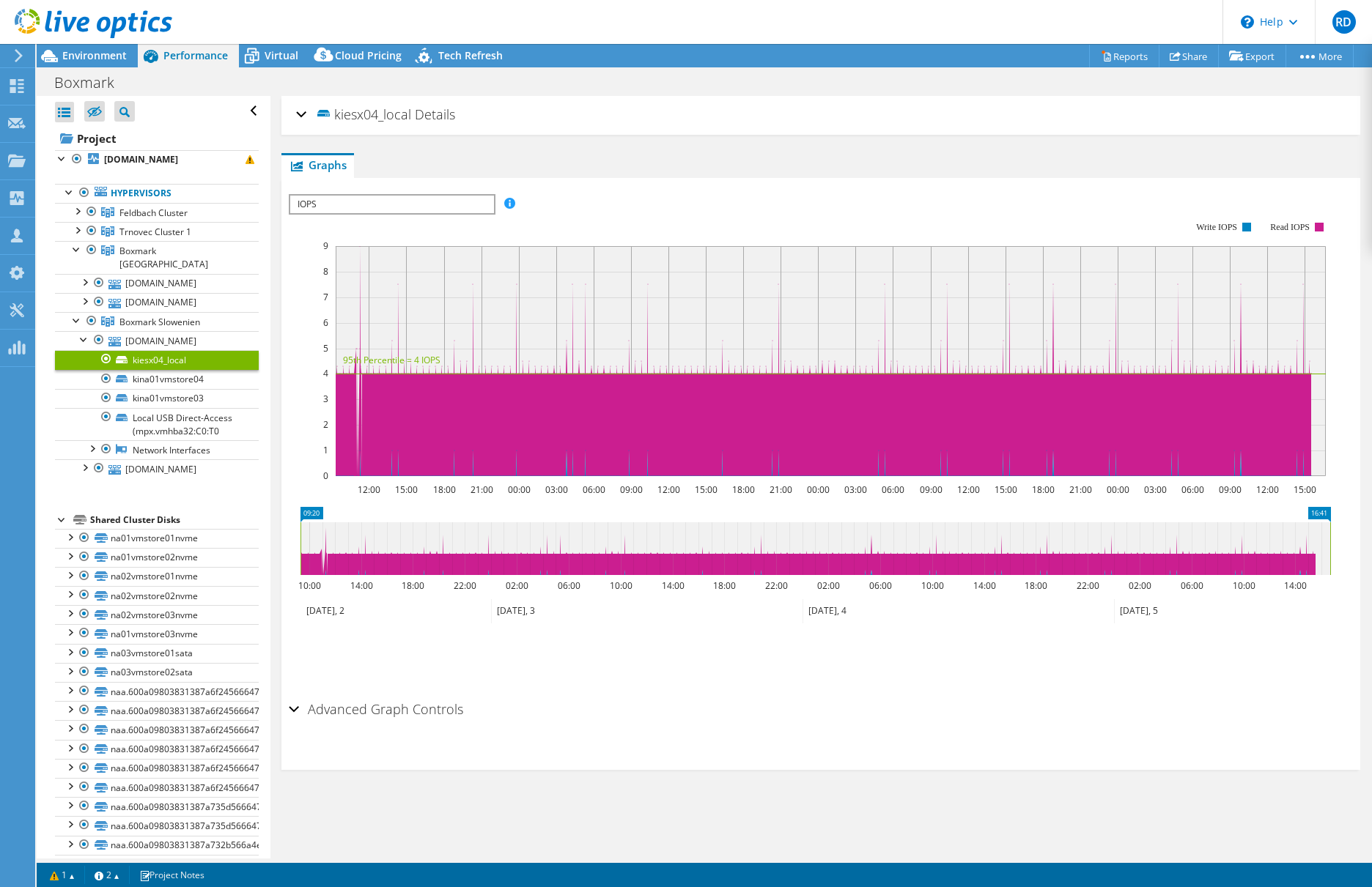
click at [298, 110] on div "kiesx04_local Details" at bounding box center [820, 115] width 1049 height 32
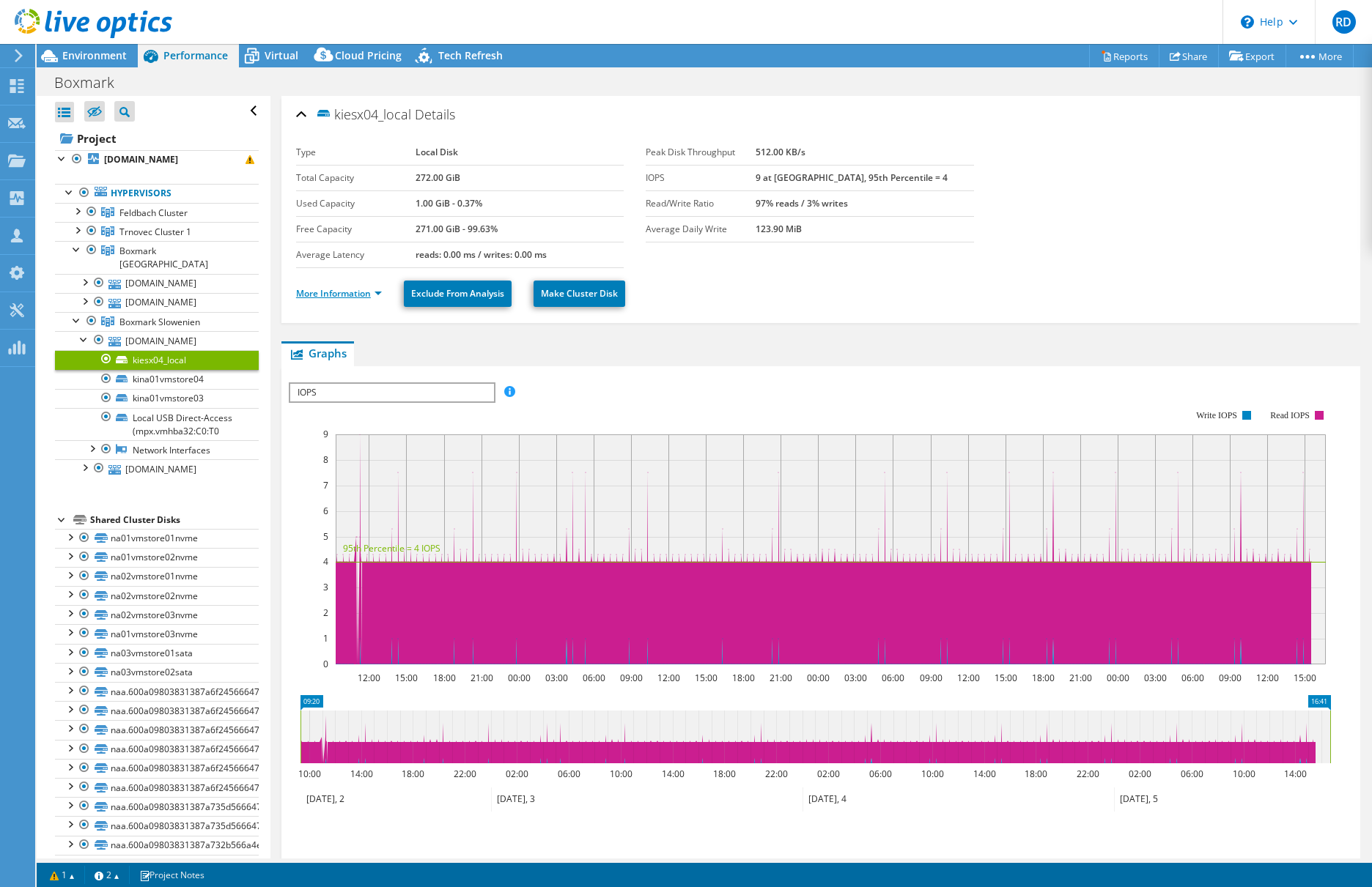
click at [379, 297] on link "More Information" at bounding box center [339, 293] width 86 height 13
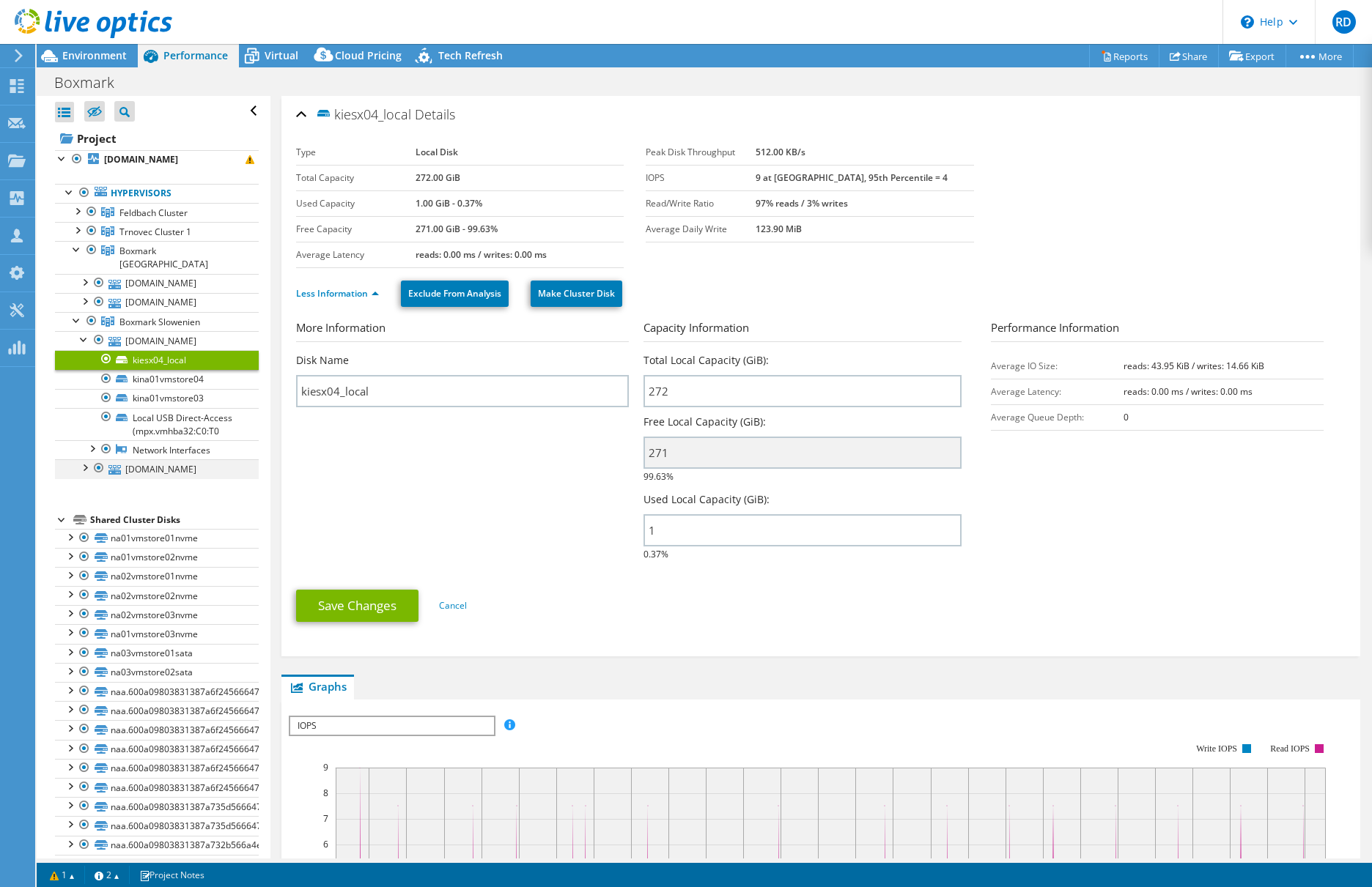
click at [84, 467] on div at bounding box center [84, 466] width 15 height 15
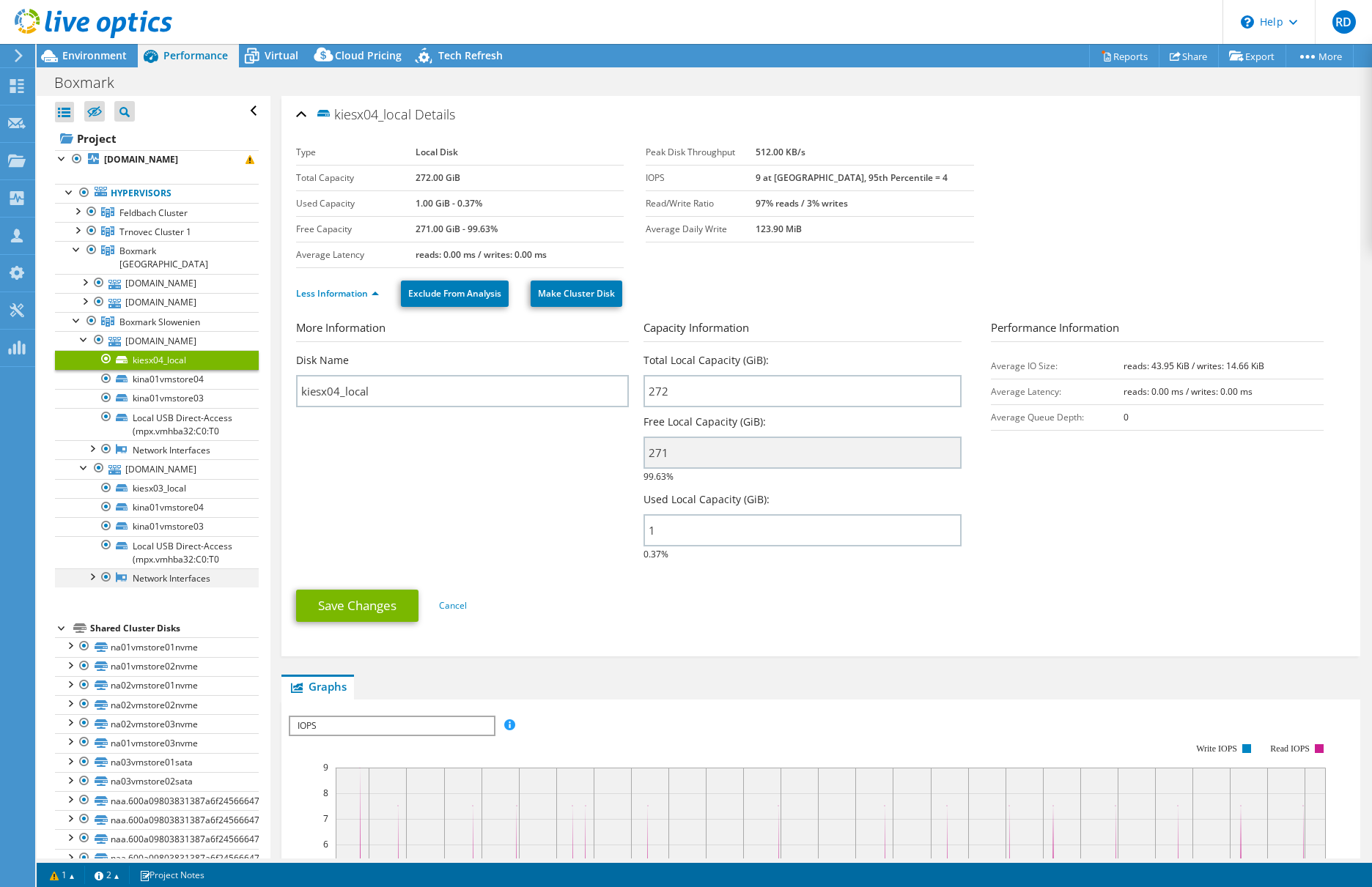
click at [94, 583] on div at bounding box center [91, 575] width 15 height 15
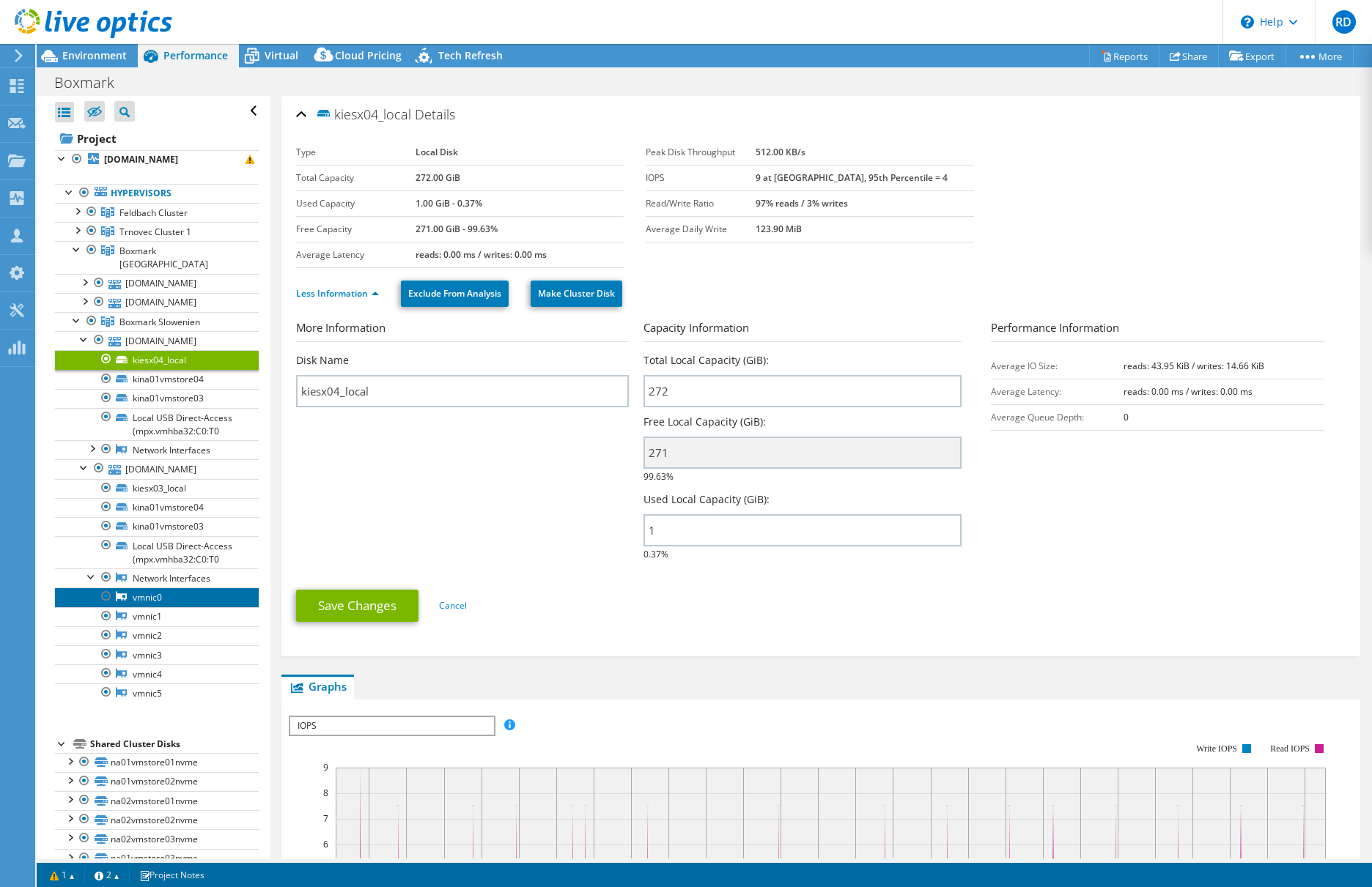
click at [129, 606] on link "vmnic0" at bounding box center [157, 597] width 204 height 19
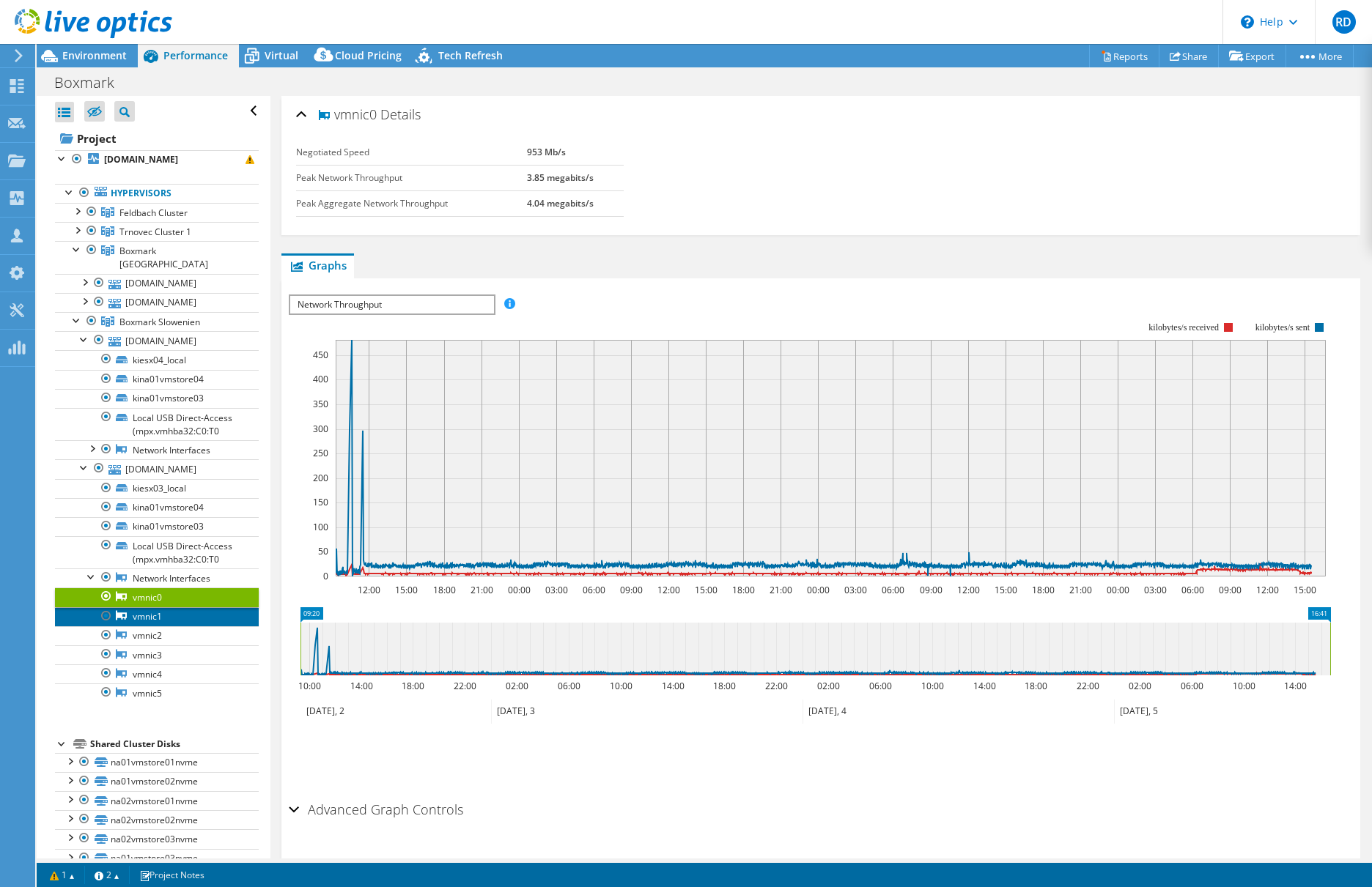
click at [141, 627] on link "vmnic1" at bounding box center [157, 616] width 204 height 19
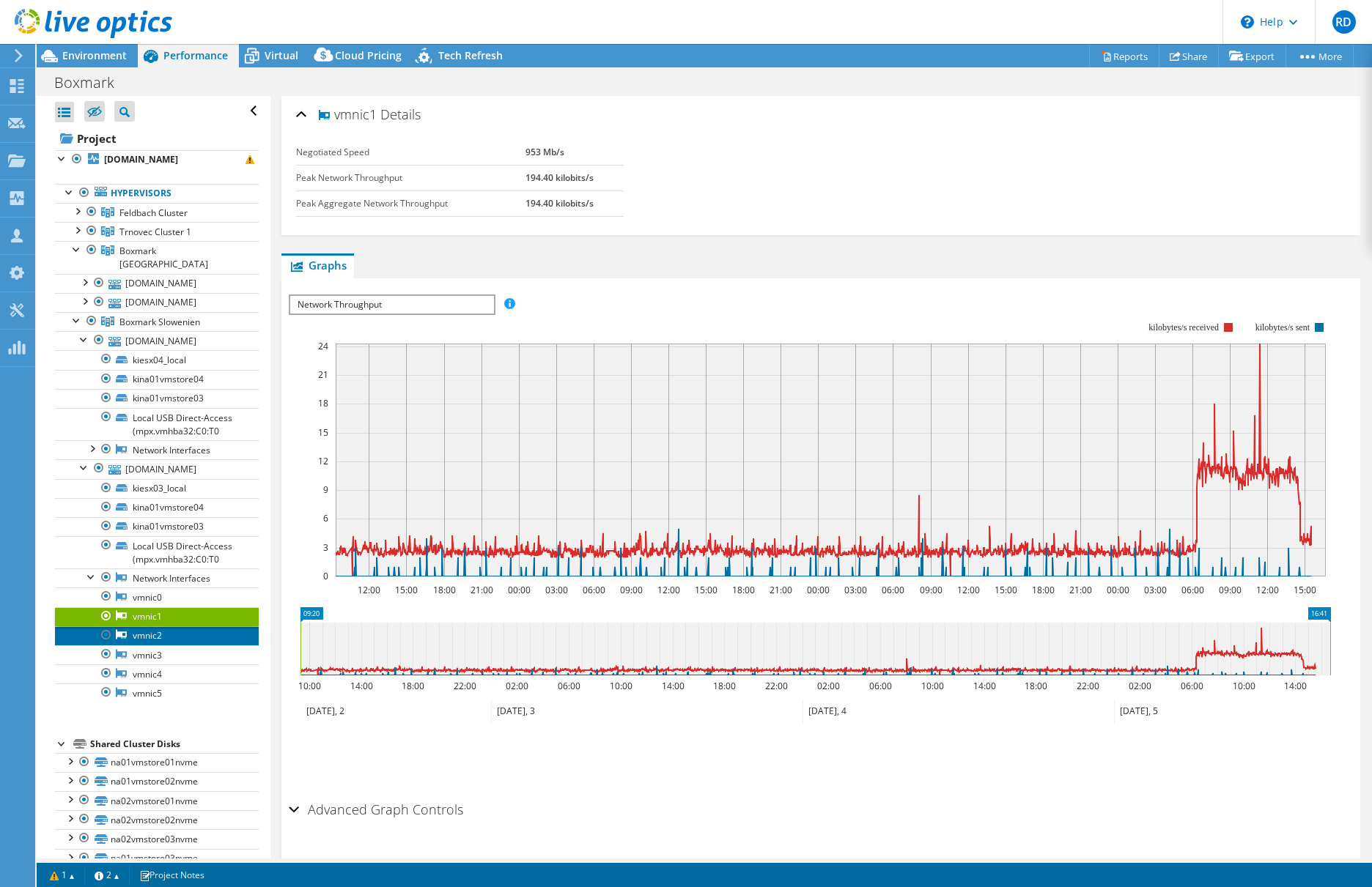
click at [153, 646] on link "vmnic2" at bounding box center [157, 636] width 204 height 19
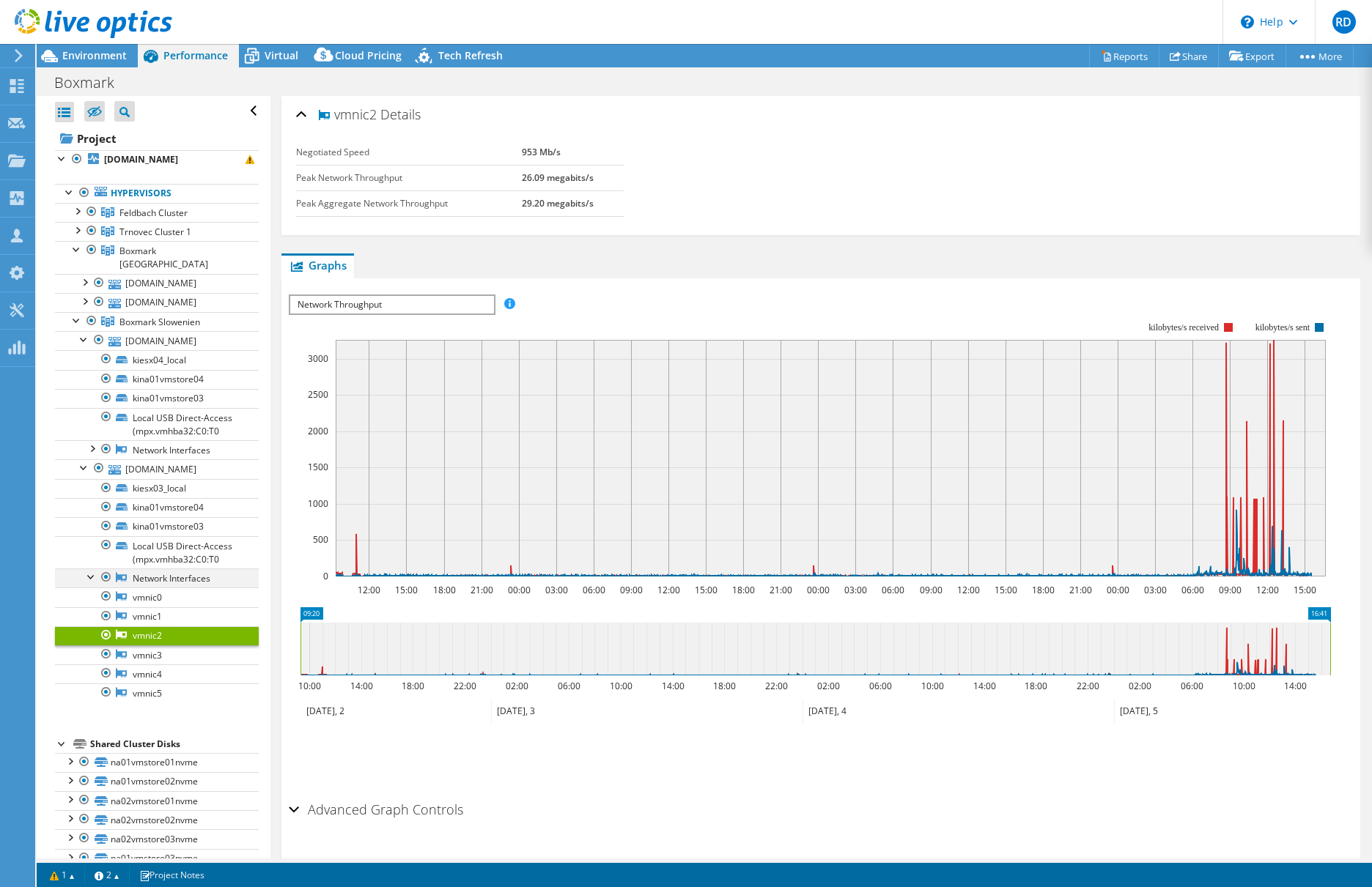
click at [92, 583] on div at bounding box center [91, 575] width 15 height 15
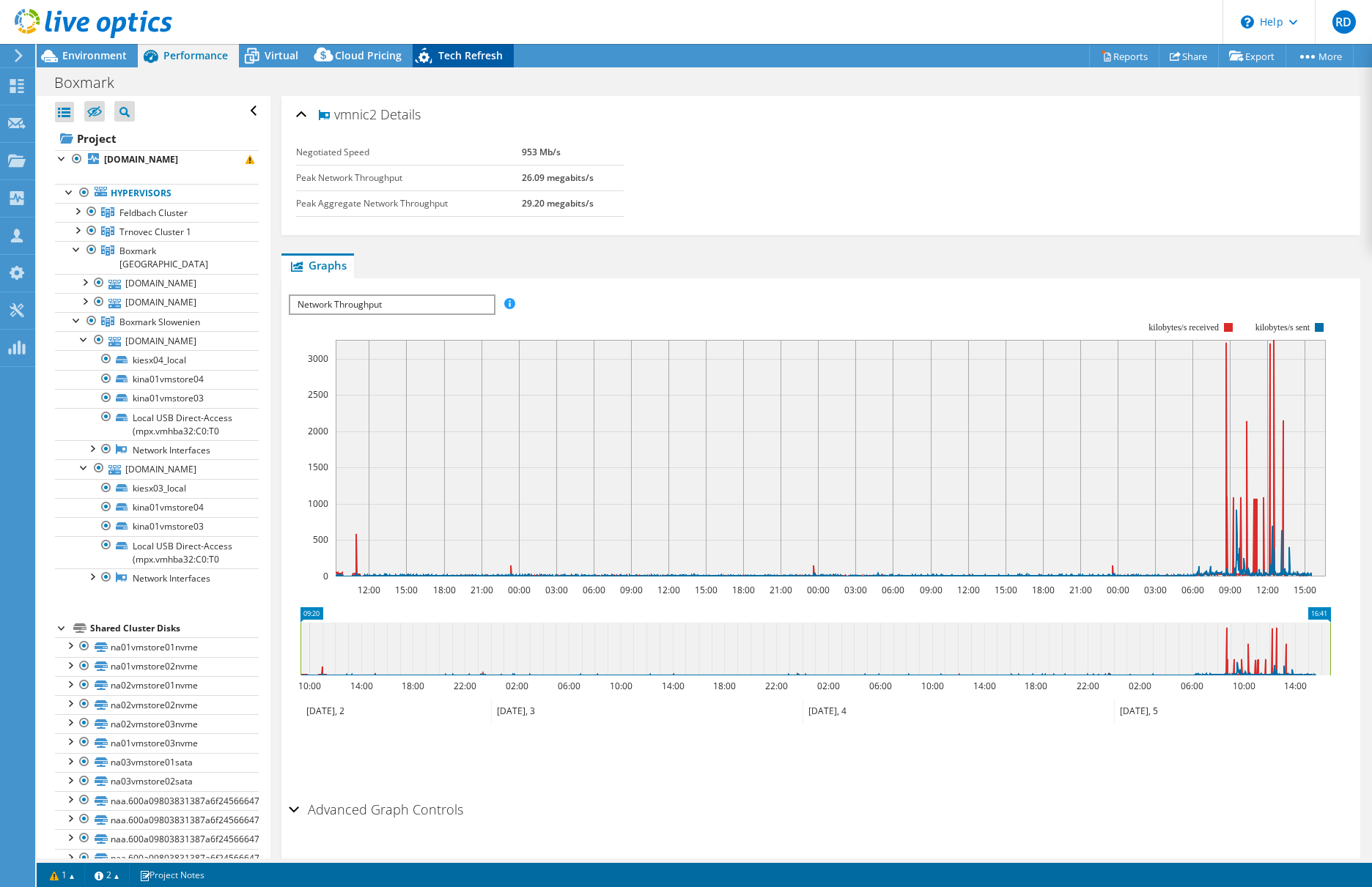
click at [462, 55] on span "Tech Refresh" at bounding box center [470, 55] width 64 height 14
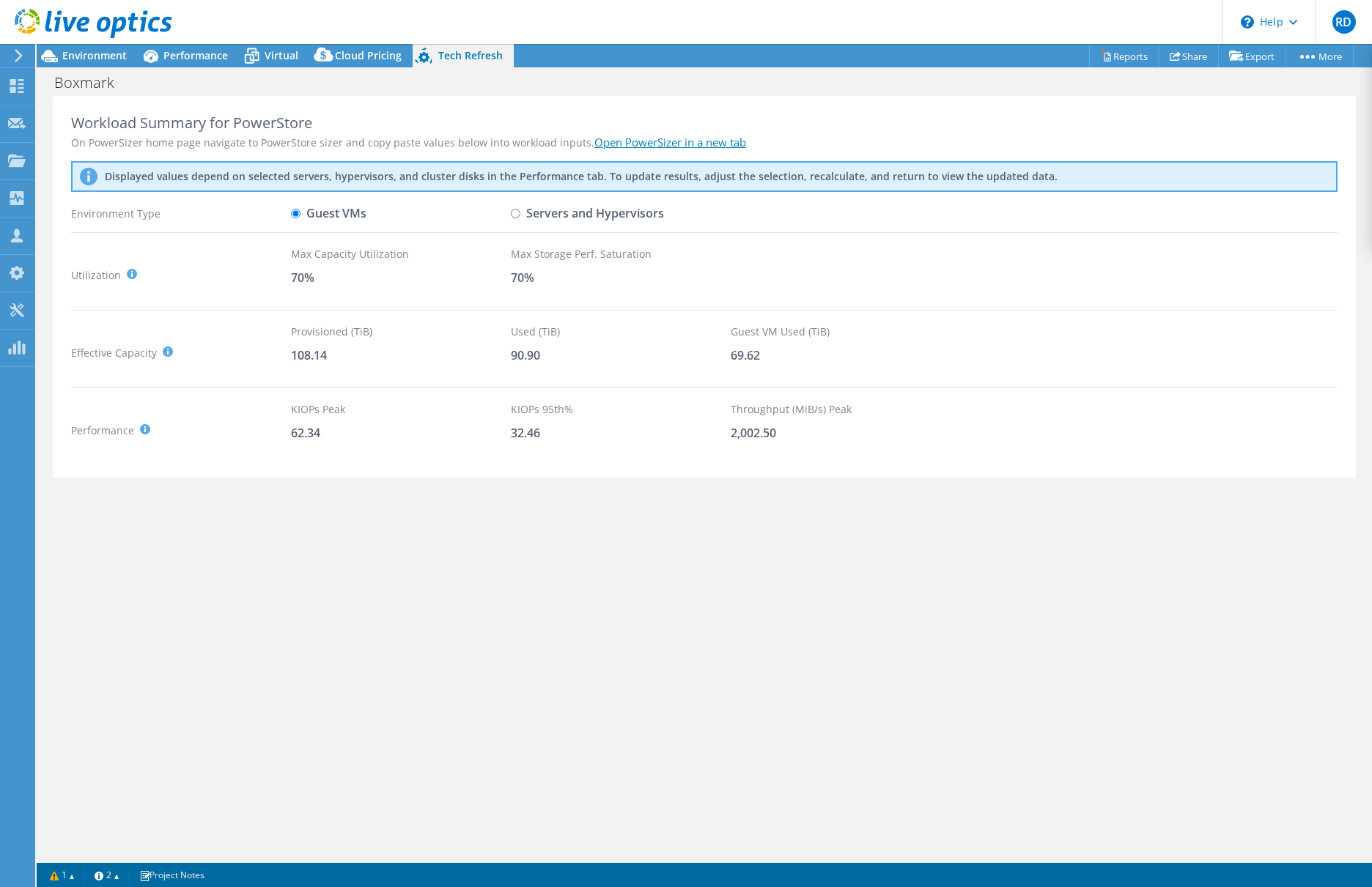
click at [582, 217] on label "Servers and Hypervisors" at bounding box center [587, 213] width 153 height 26
click at [521, 217] on input "Servers and Hypervisors" at bounding box center [515, 213] width 9 height 9
radio input "true"
radio input "false"
click at [263, 58] on icon at bounding box center [252, 56] width 26 height 26
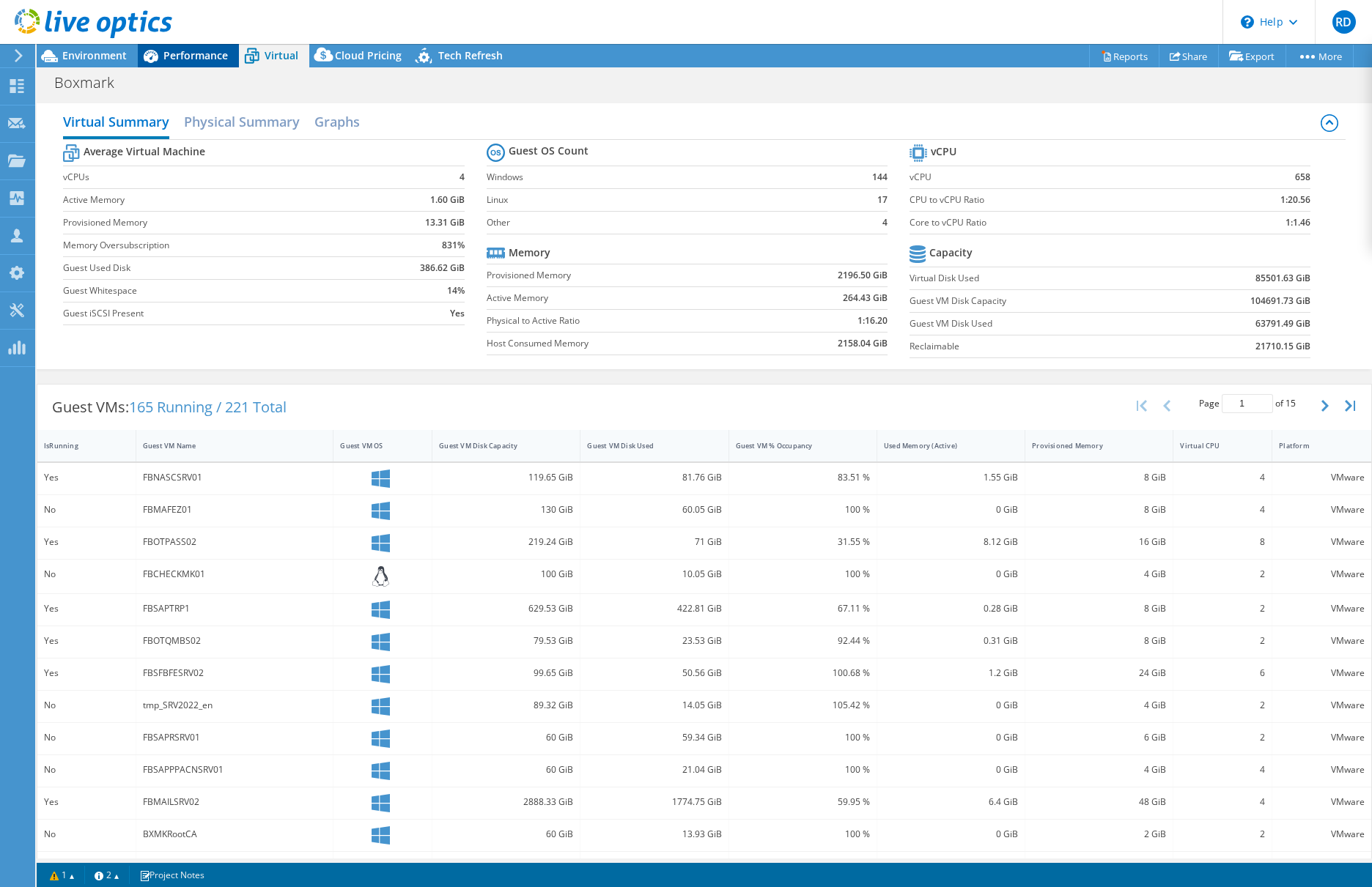
click at [176, 58] on span "Performance" at bounding box center [195, 55] width 64 height 14
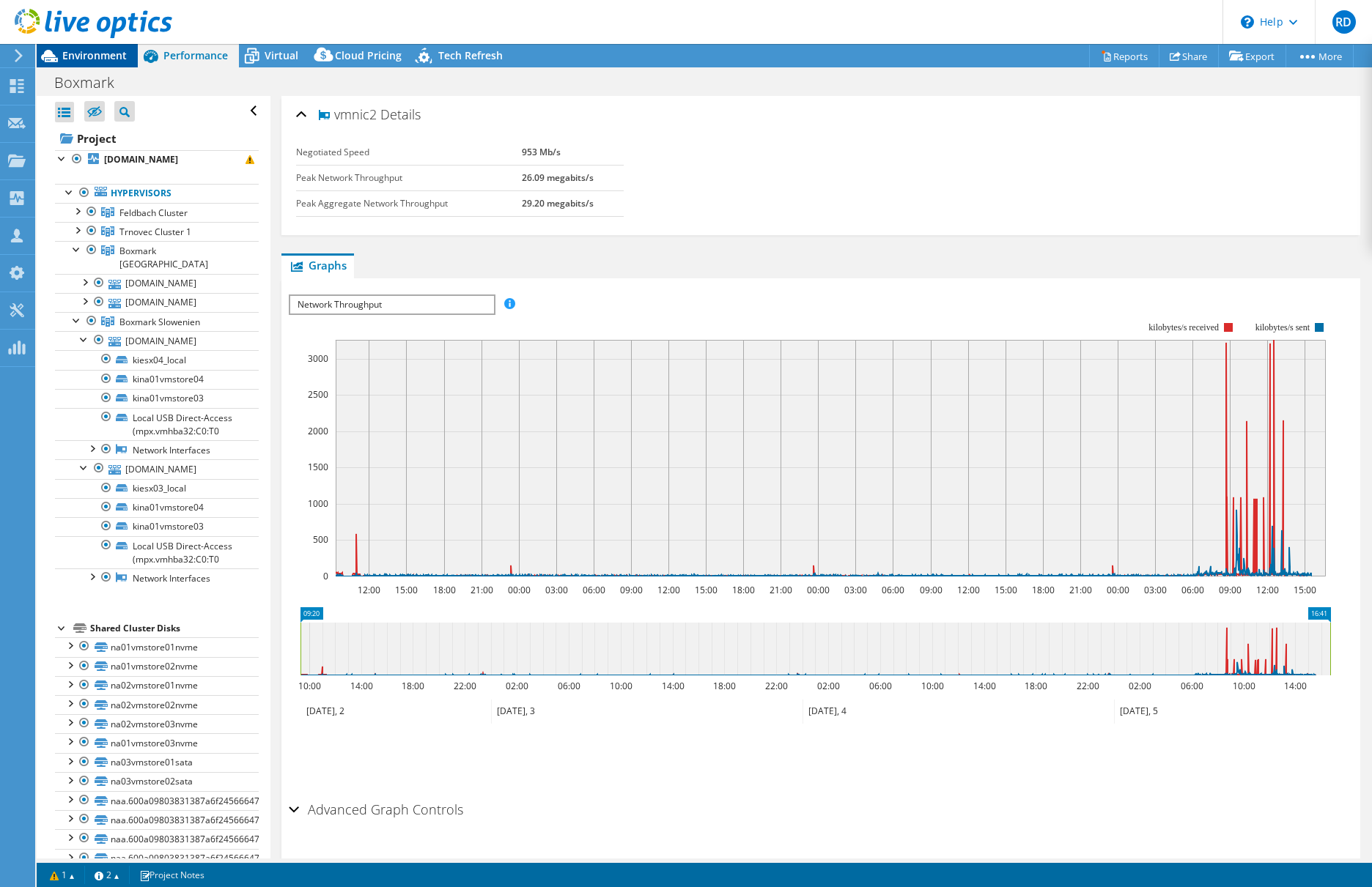
click at [78, 54] on span "Environment" at bounding box center [94, 55] width 64 height 14
